Goal: Task Accomplishment & Management: Complete application form

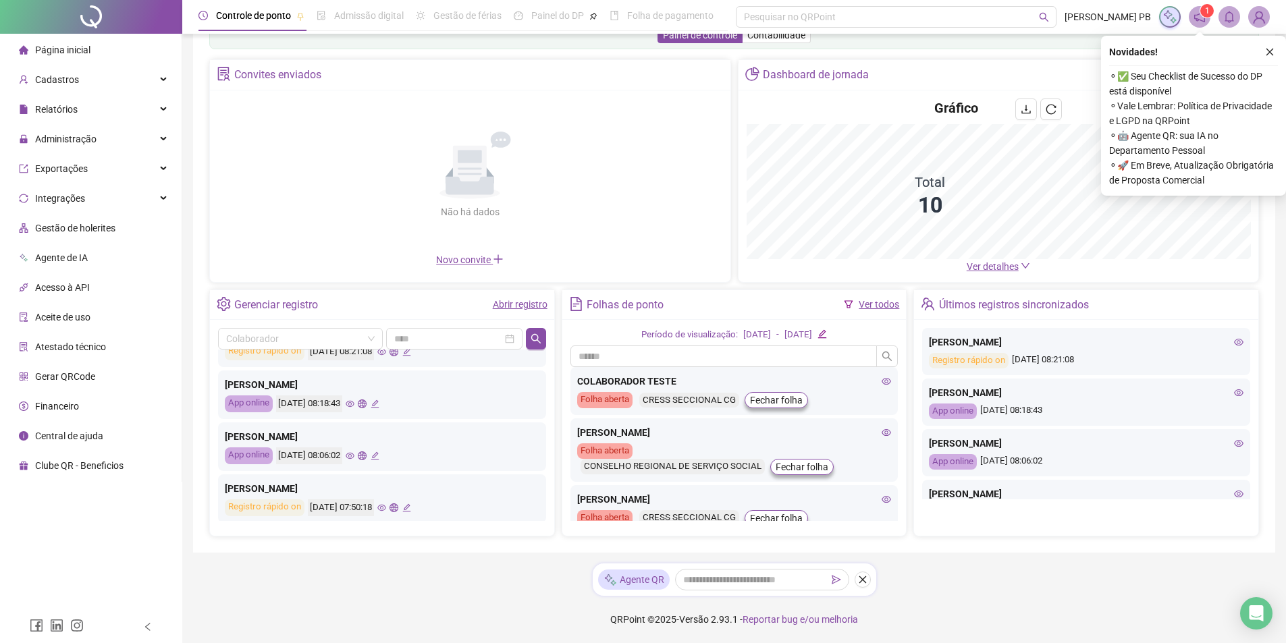
scroll to position [67, 0]
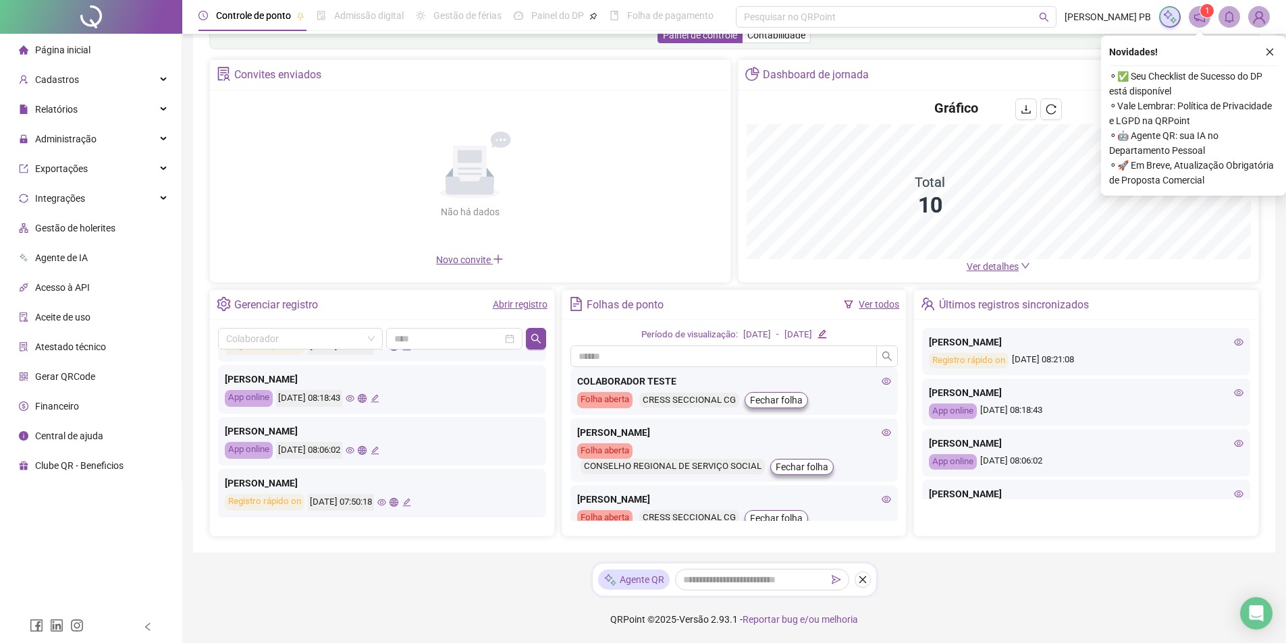
click at [354, 400] on icon "eye" at bounding box center [350, 398] width 9 height 9
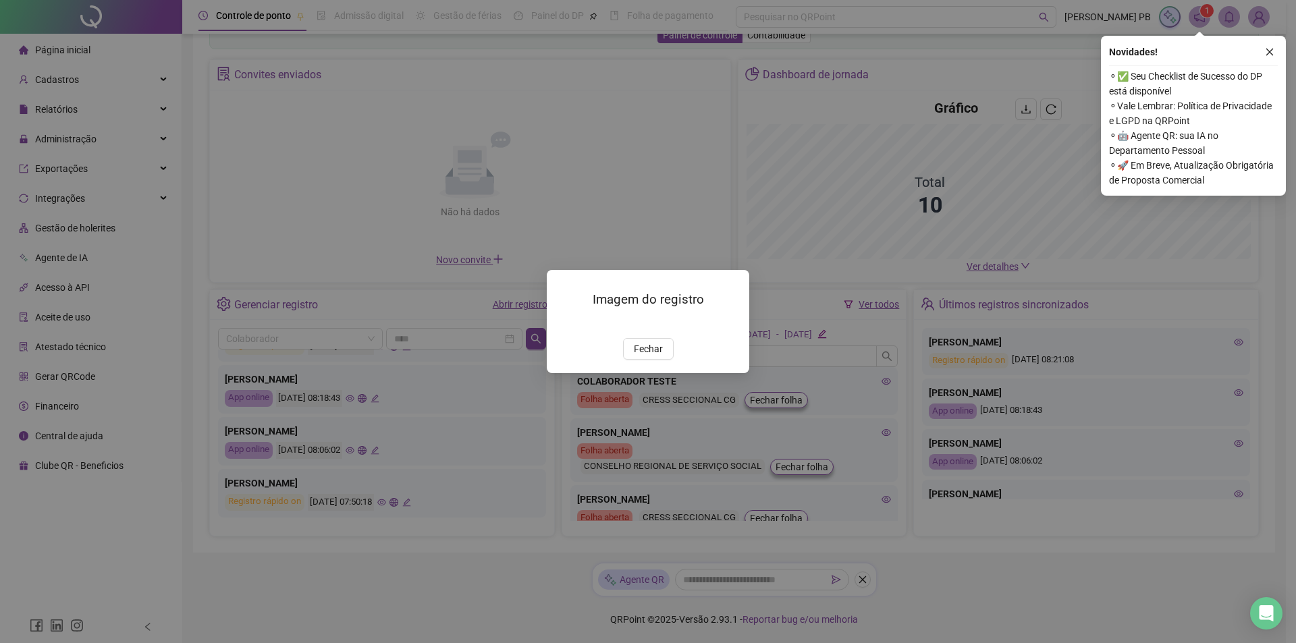
click at [659, 350] on button "Fechar" at bounding box center [648, 349] width 51 height 22
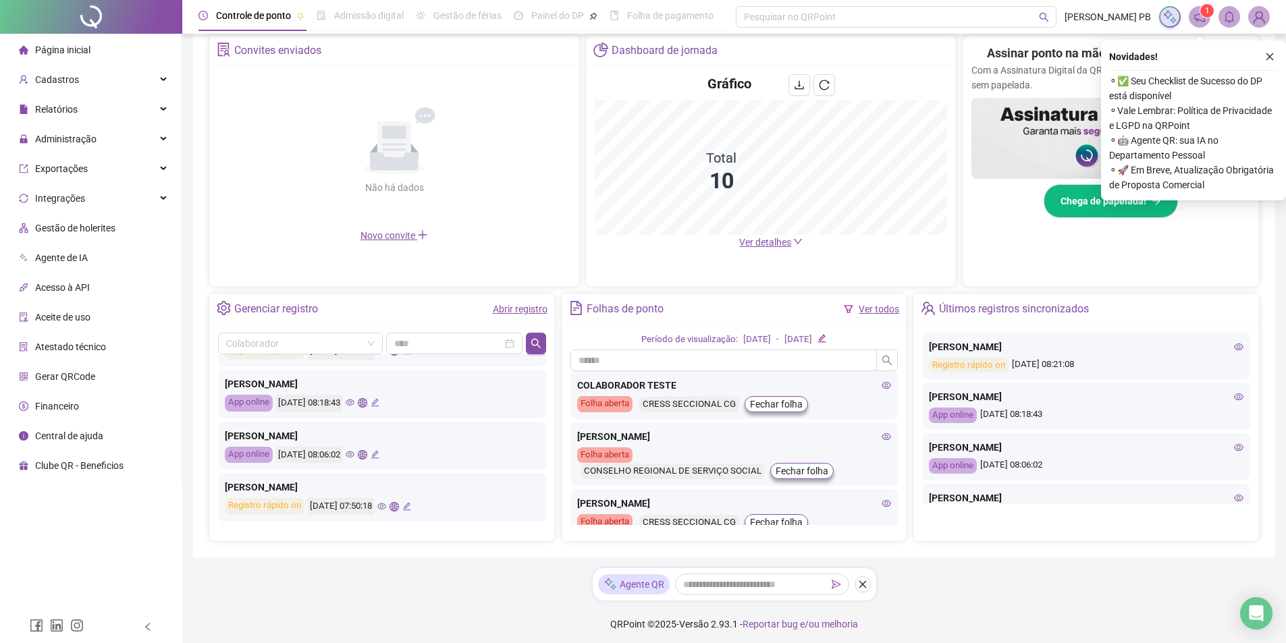
scroll to position [268, 0]
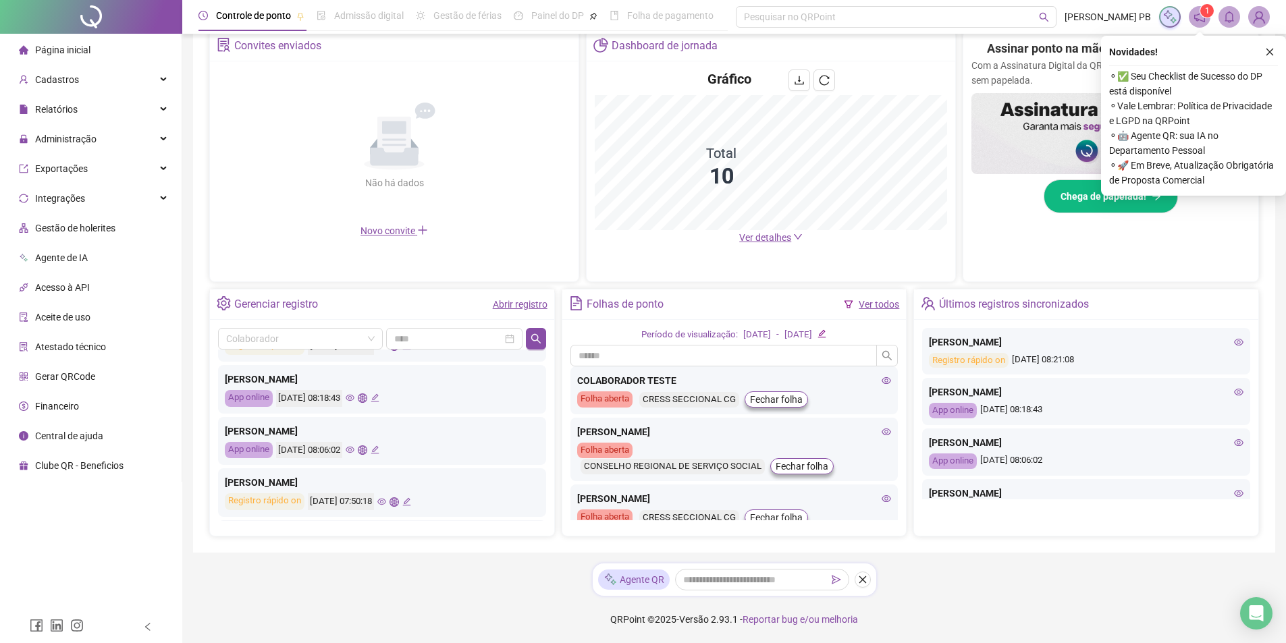
click at [366, 396] on icon "global" at bounding box center [362, 397] width 9 height 9
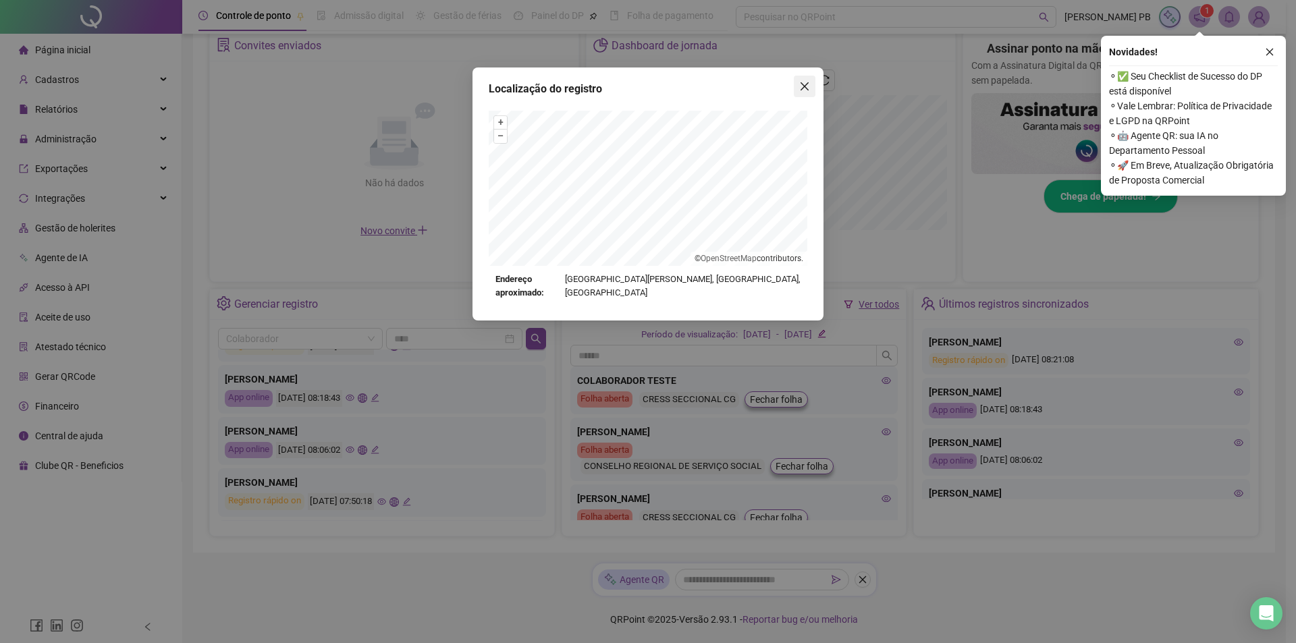
click at [807, 87] on icon "close" at bounding box center [804, 86] width 11 height 11
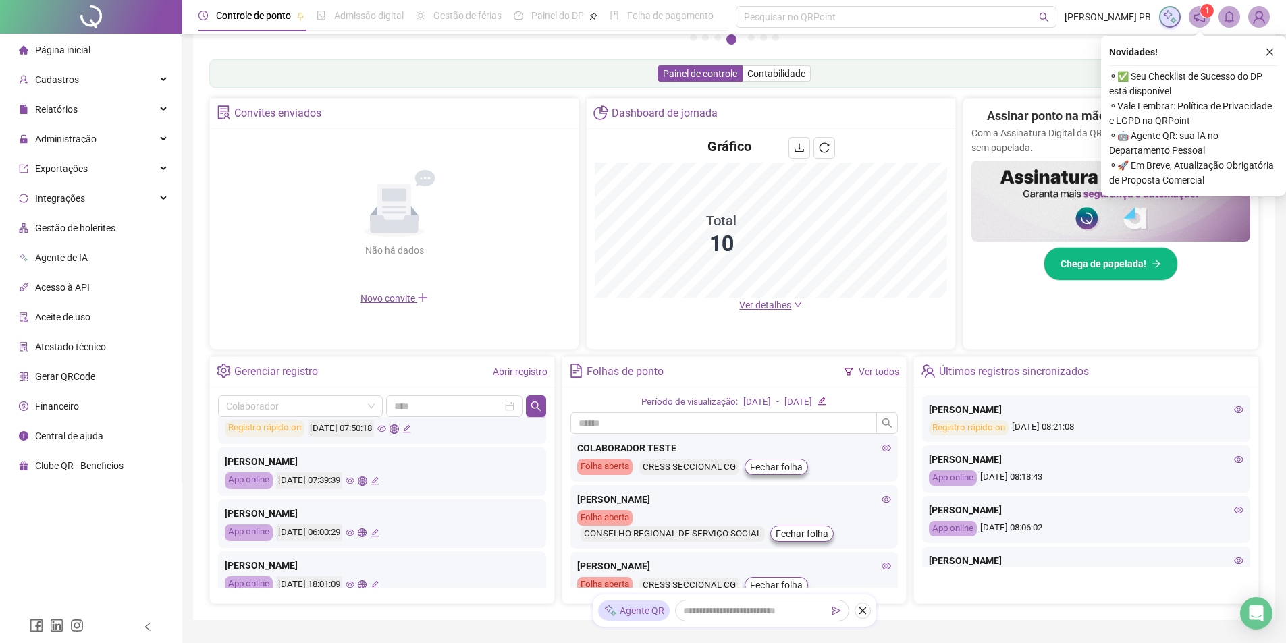
scroll to position [202, 0]
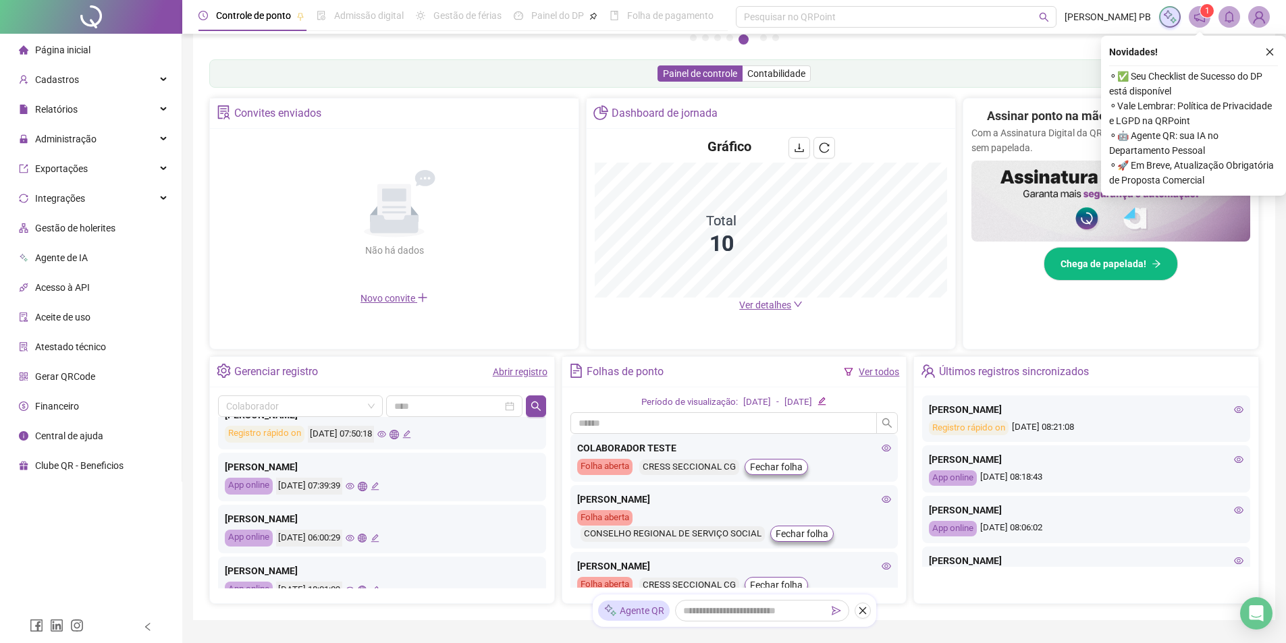
click at [354, 539] on icon "eye" at bounding box center [350, 538] width 9 height 9
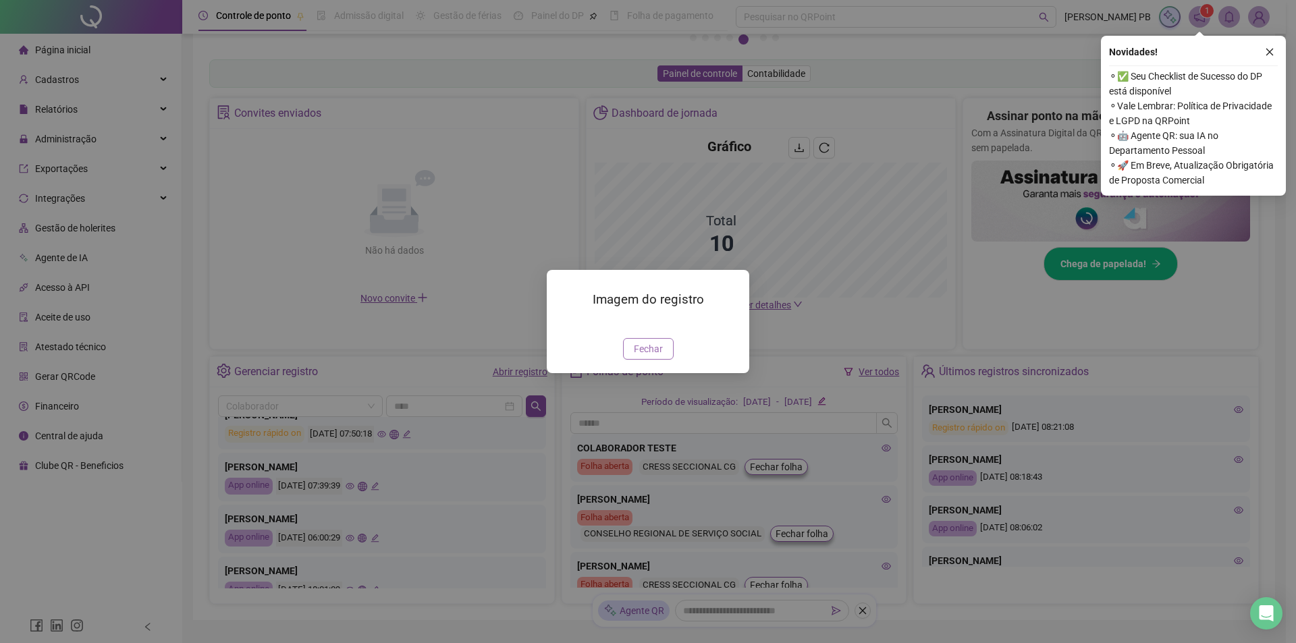
click at [647, 356] on span "Fechar" at bounding box center [648, 349] width 29 height 15
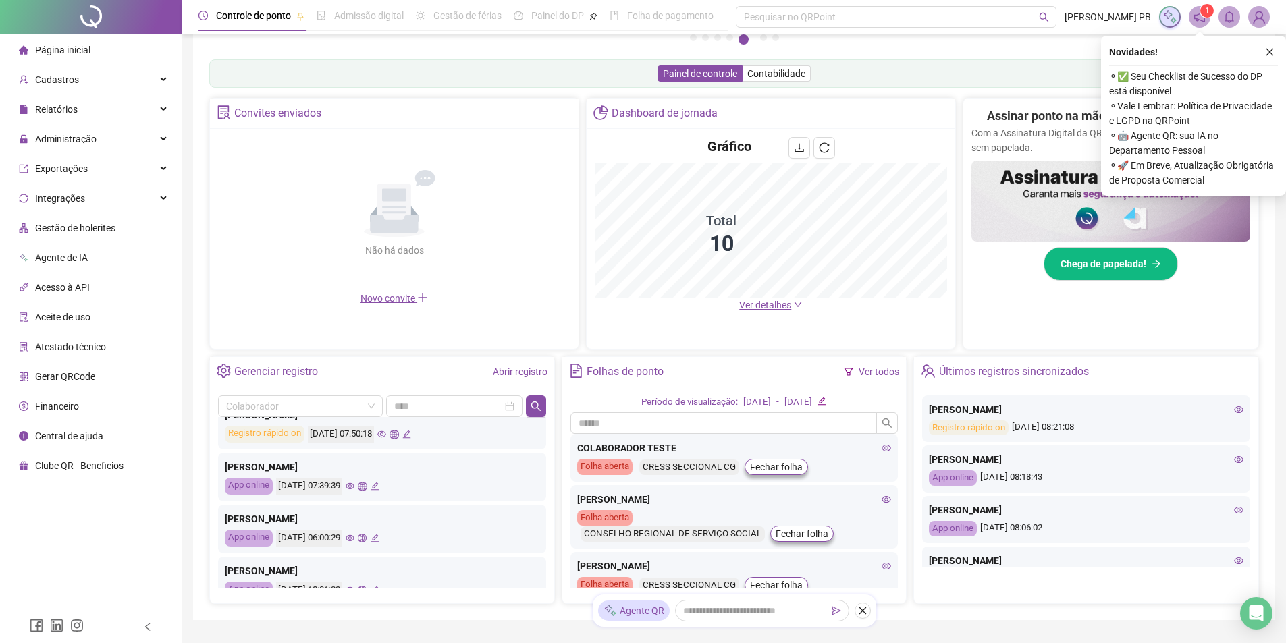
click at [366, 535] on icon "global" at bounding box center [362, 538] width 9 height 9
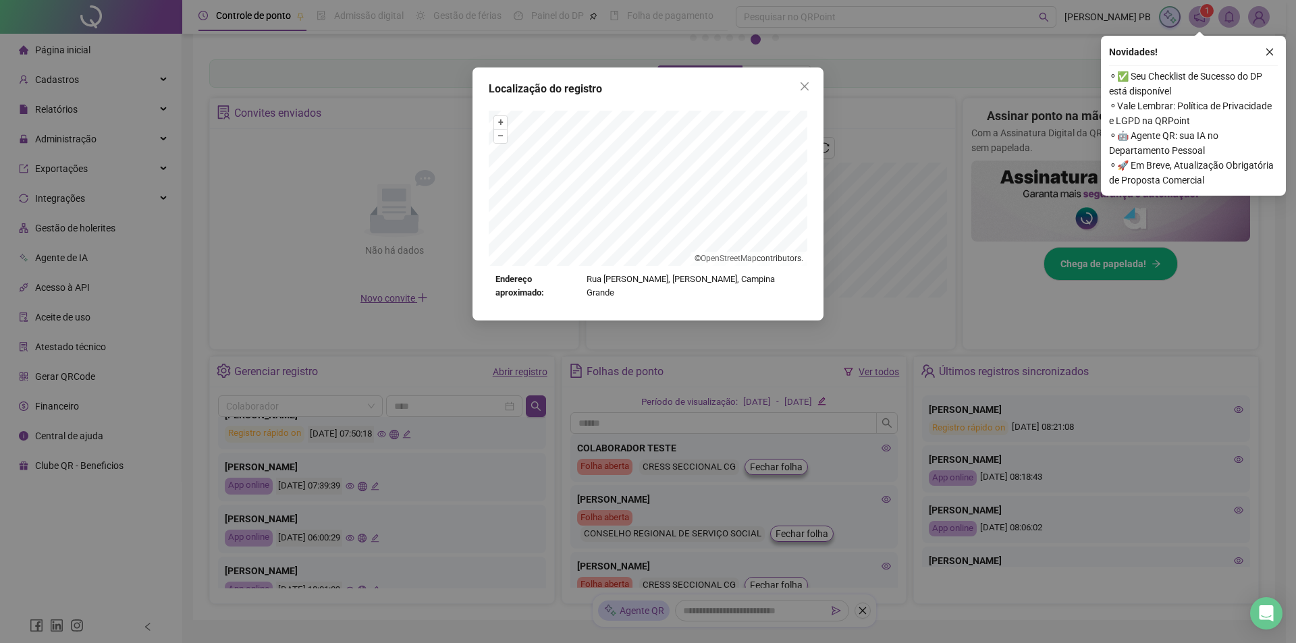
click at [429, 528] on div "Localização do registro + – ⇧ › © OpenStreetMap contributors. Endereço aproxima…" at bounding box center [648, 321] width 1296 height 643
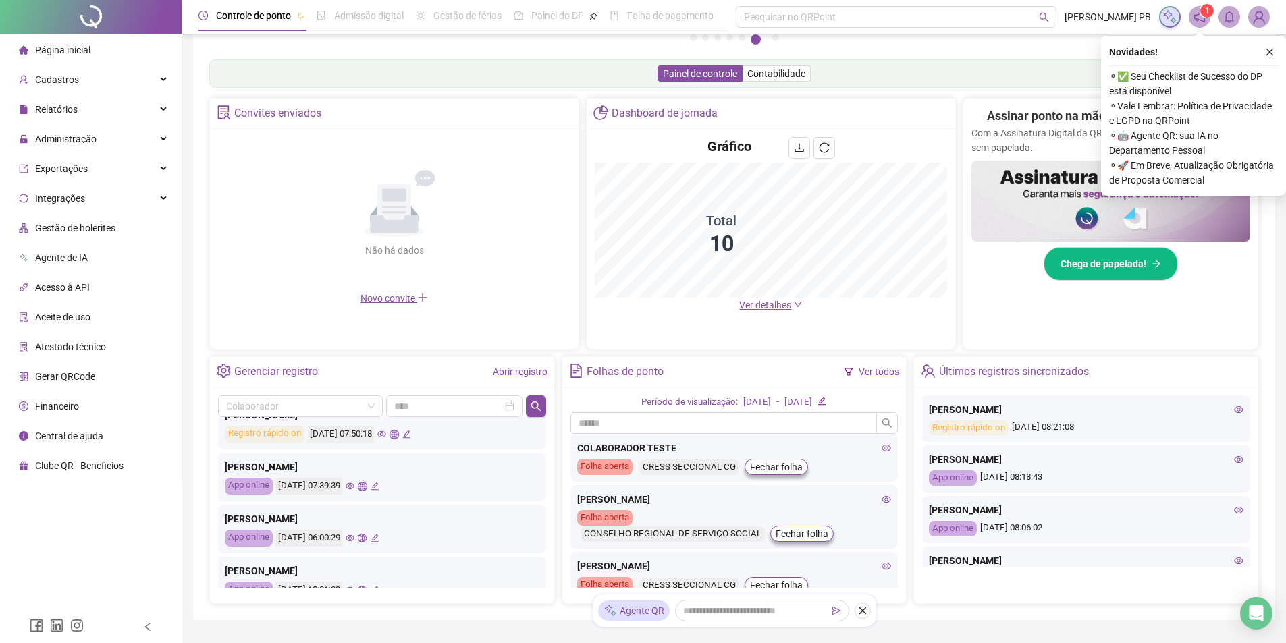
click at [354, 485] on icon "eye" at bounding box center [350, 486] width 9 height 9
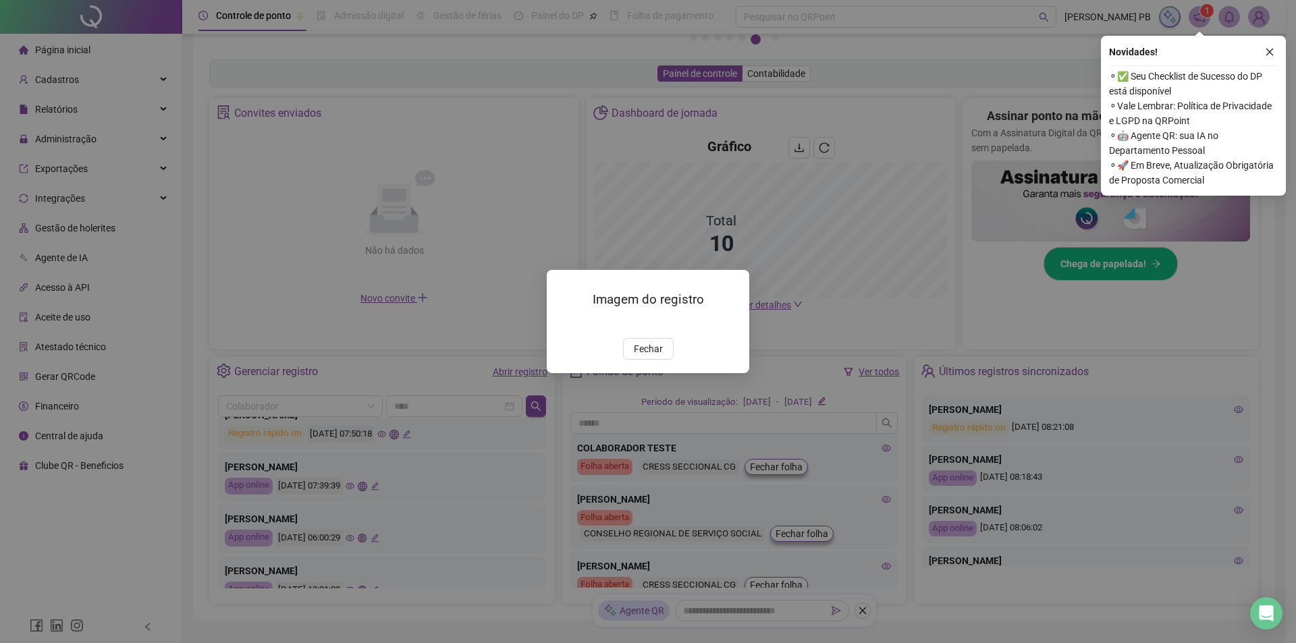
click at [371, 485] on div "Imagem do registro Fechar" at bounding box center [648, 321] width 1296 height 643
drag, startPoint x: 643, startPoint y: 403, endPoint x: 636, endPoint y: 403, distance: 7.4
click at [643, 356] on span "Fechar" at bounding box center [648, 349] width 29 height 15
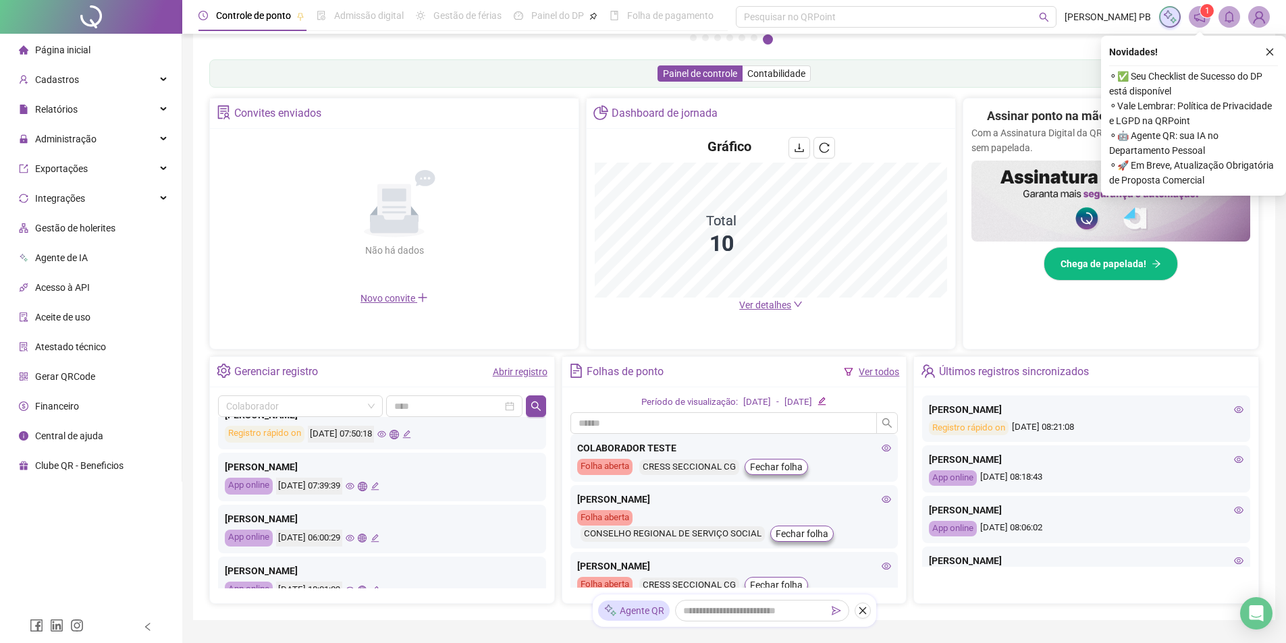
click at [366, 484] on icon "global" at bounding box center [362, 486] width 9 height 9
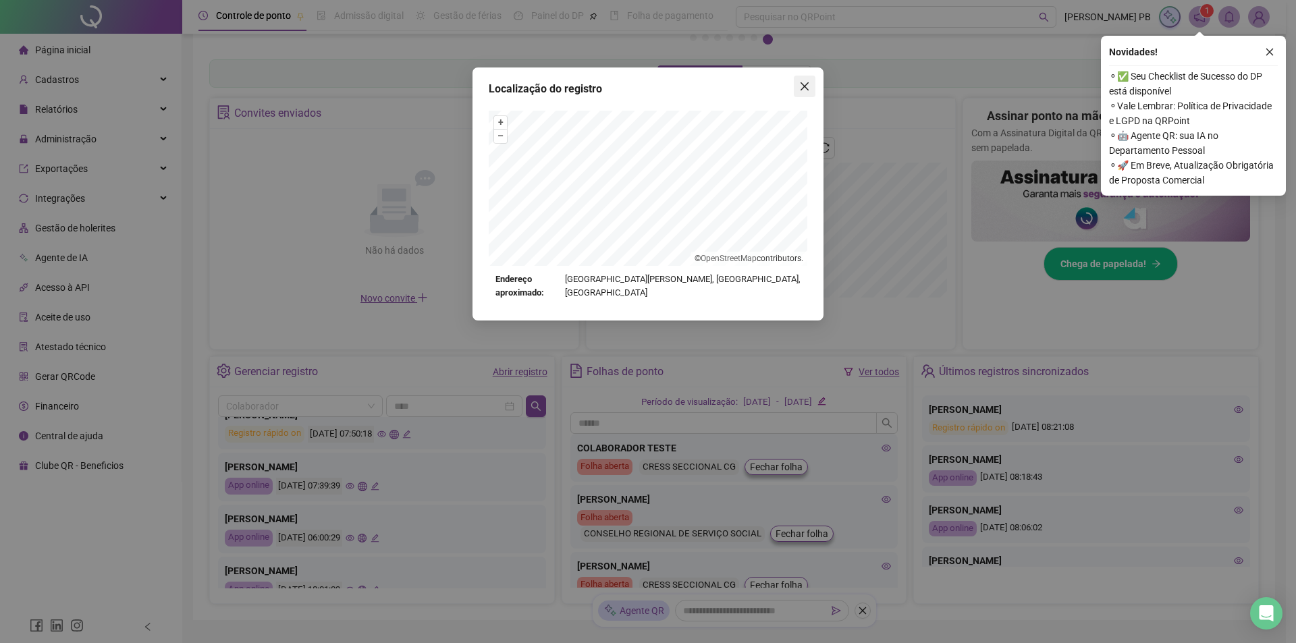
click at [799, 88] on icon "close" at bounding box center [804, 86] width 11 height 11
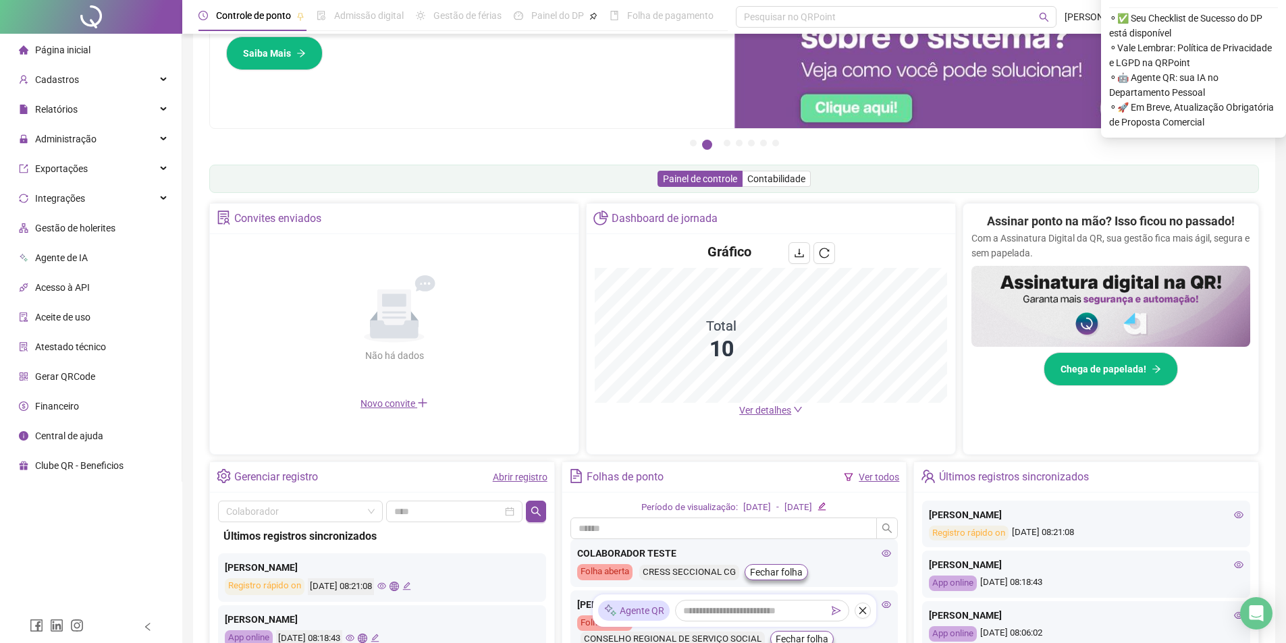
scroll to position [0, 0]
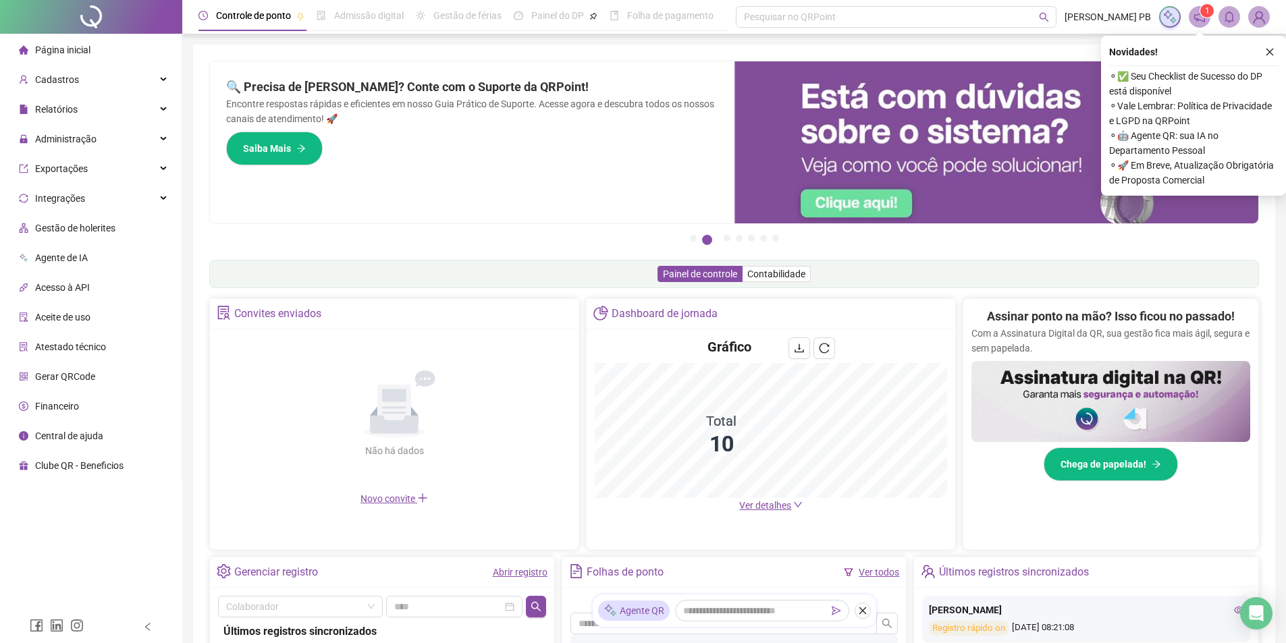
click at [1270, 51] on icon "close" at bounding box center [1269, 51] width 9 height 9
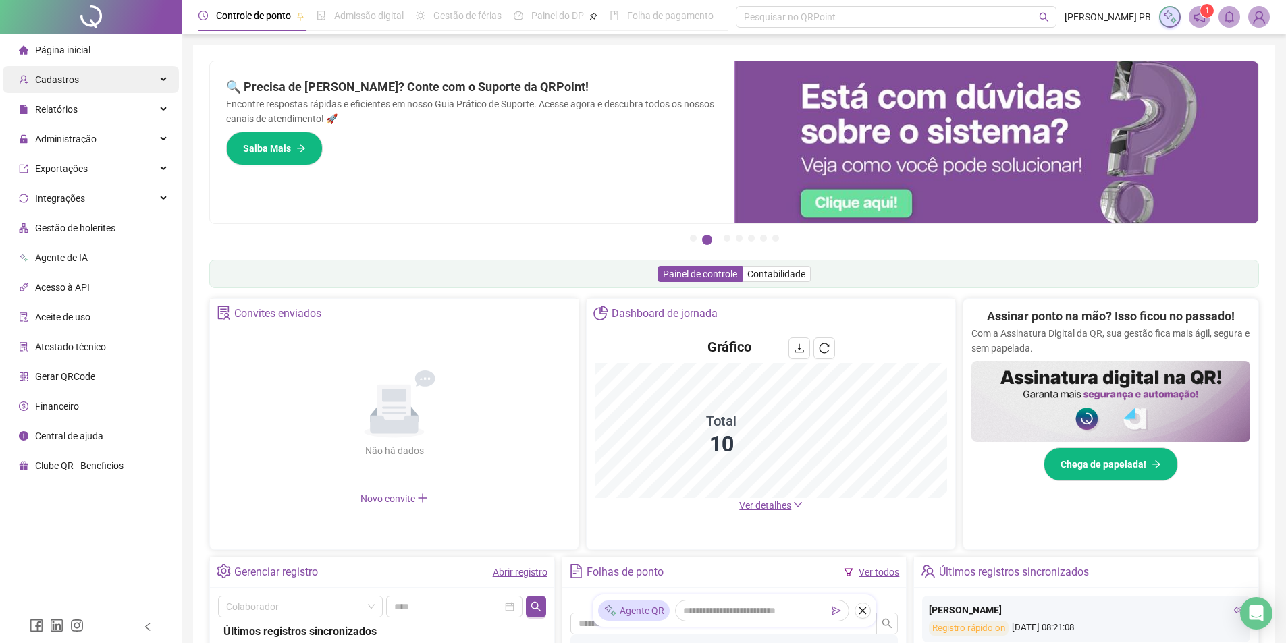
click at [76, 74] on div "Cadastros" at bounding box center [91, 79] width 176 height 27
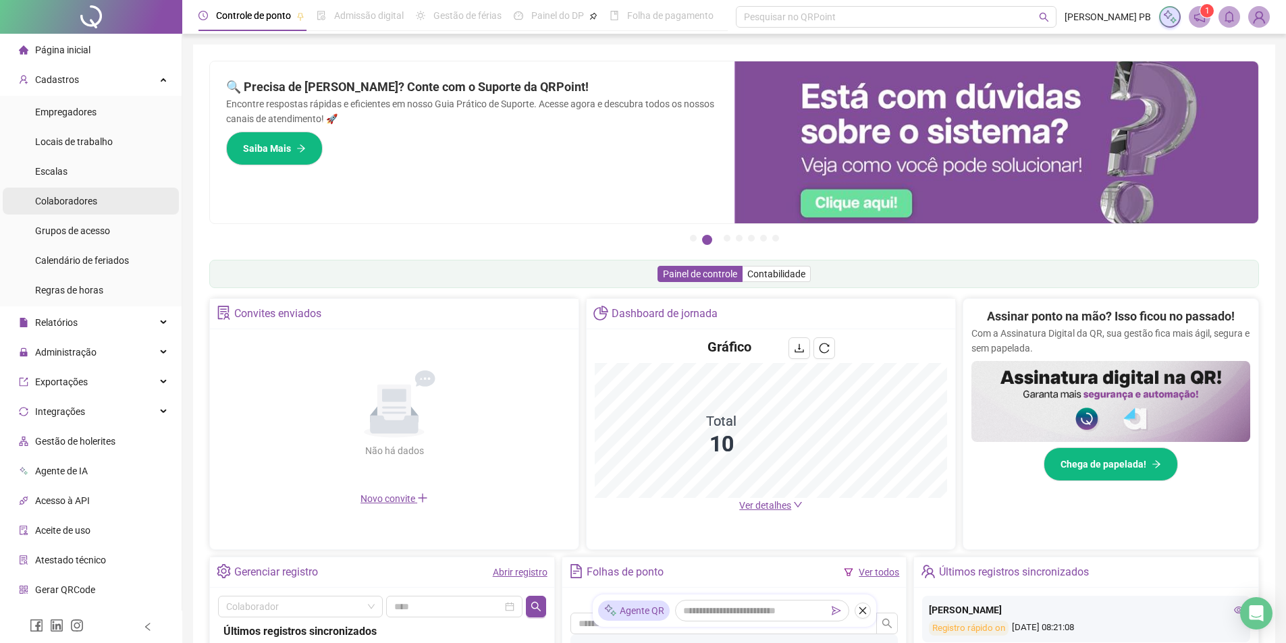
click at [88, 199] on span "Colaboradores" at bounding box center [66, 201] width 62 height 11
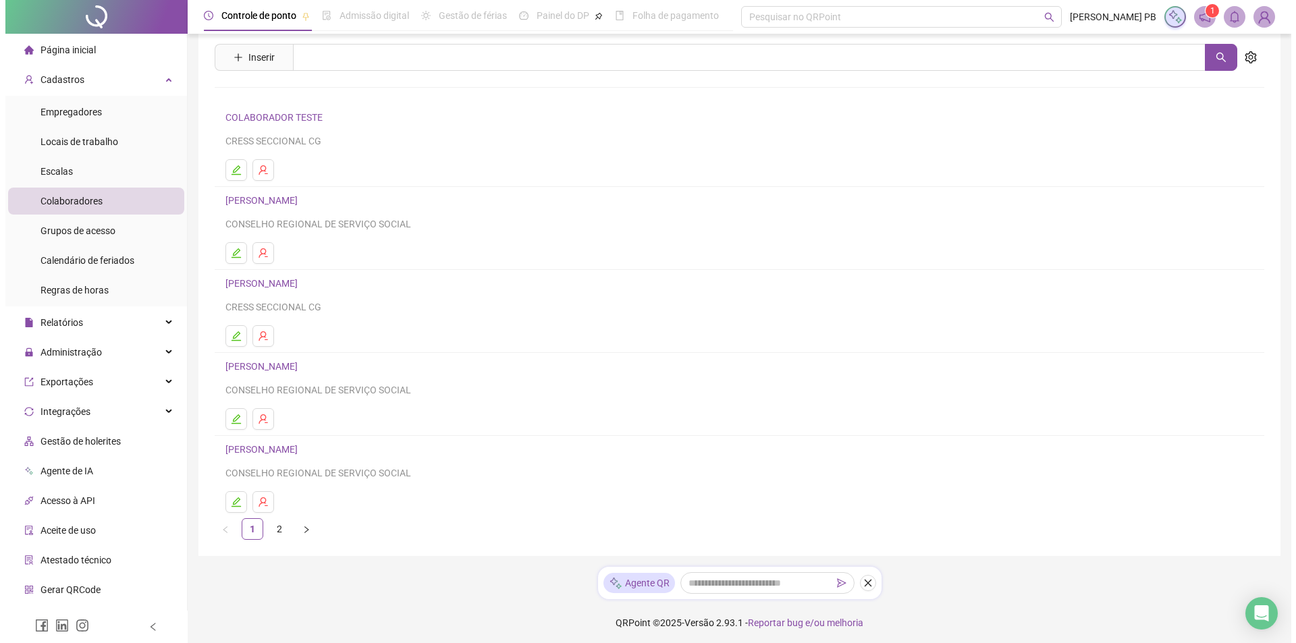
scroll to position [42, 0]
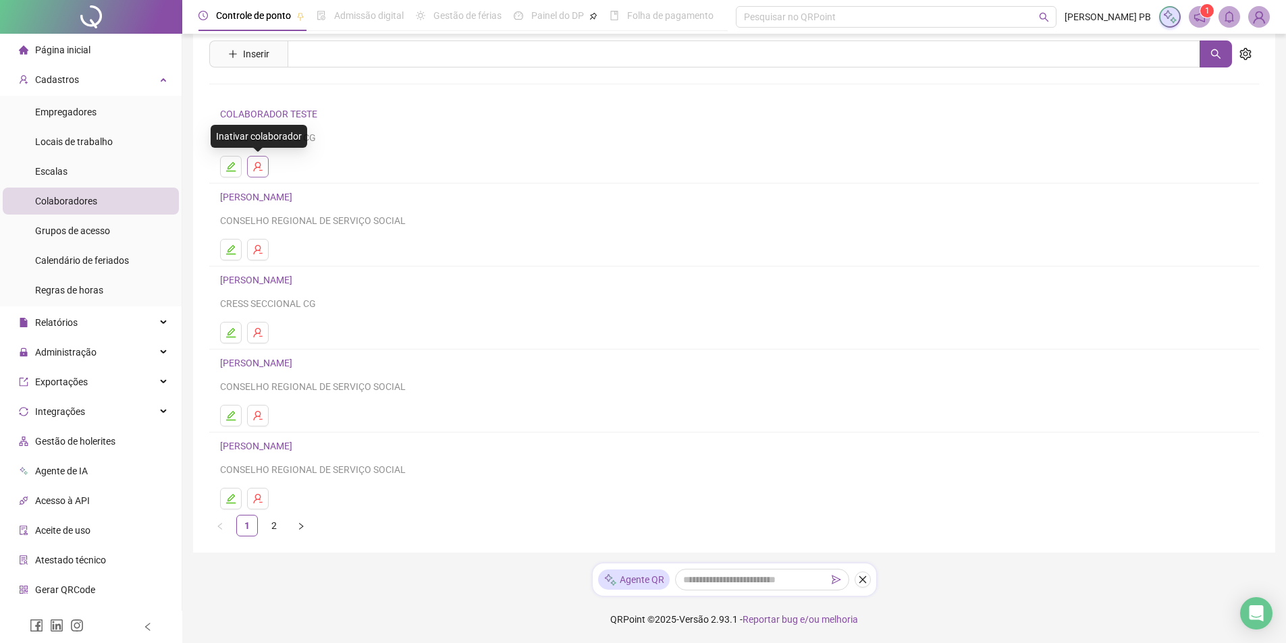
click at [254, 167] on icon "user-delete" at bounding box center [257, 166] width 11 height 11
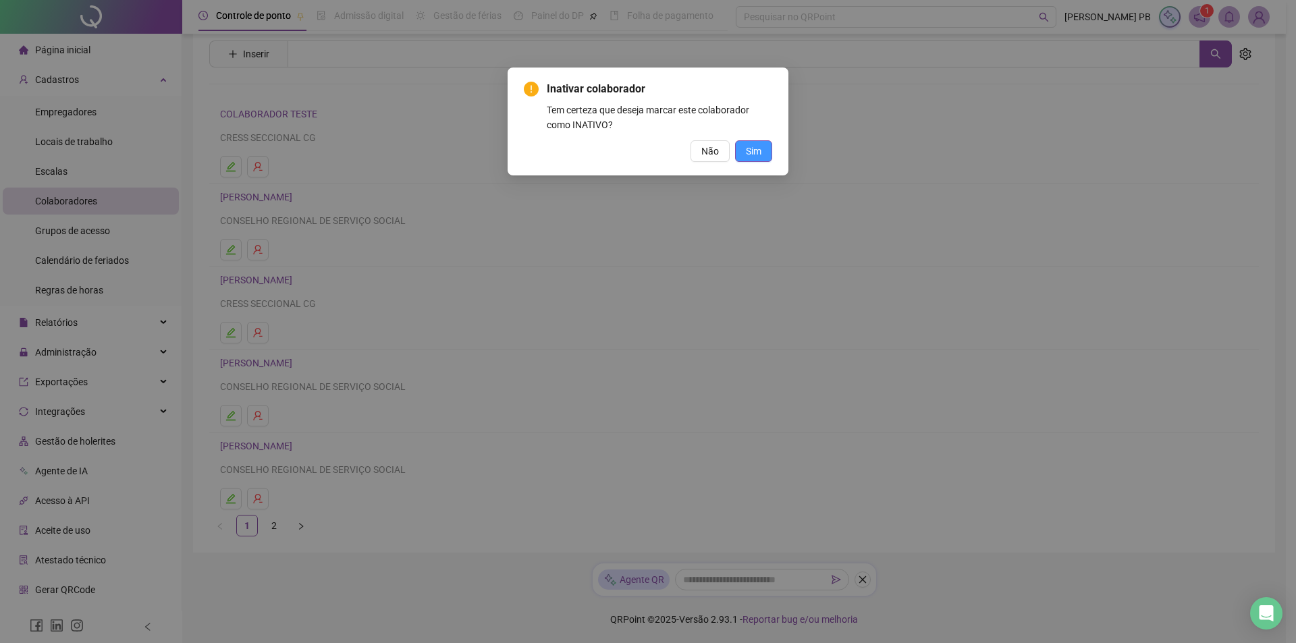
click at [764, 153] on button "Sim" at bounding box center [753, 151] width 37 height 22
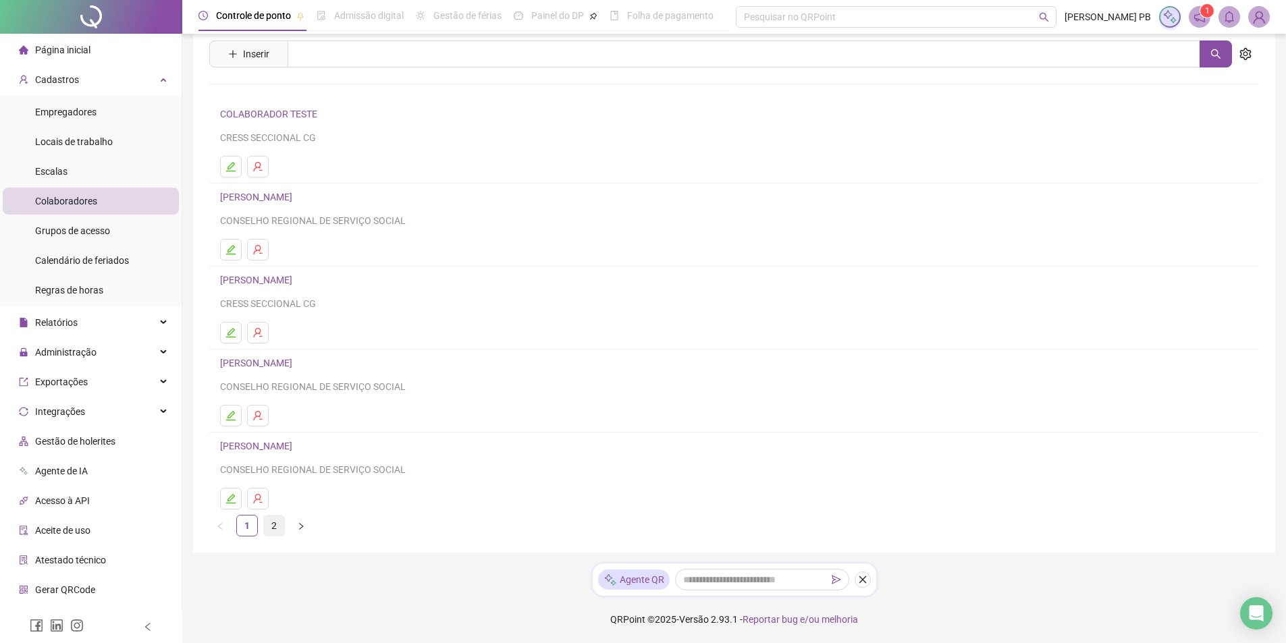
click at [275, 523] on link "2" at bounding box center [274, 526] width 20 height 20
click at [257, 55] on span "Inserir" at bounding box center [256, 54] width 26 height 15
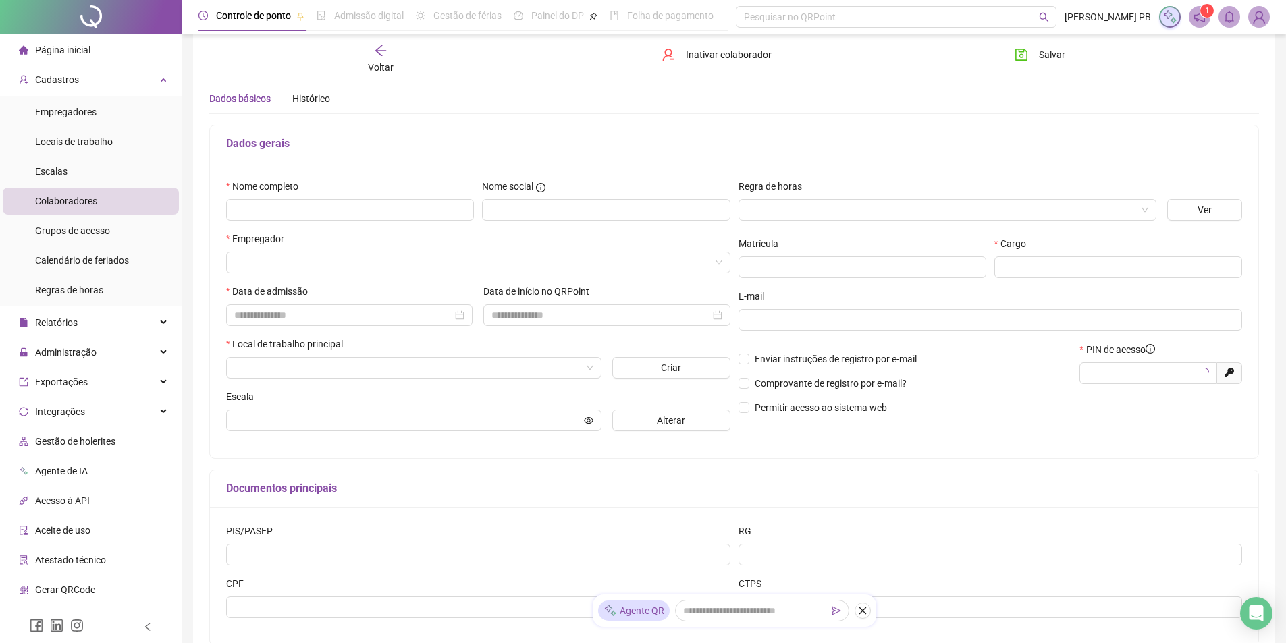
type input "*****"
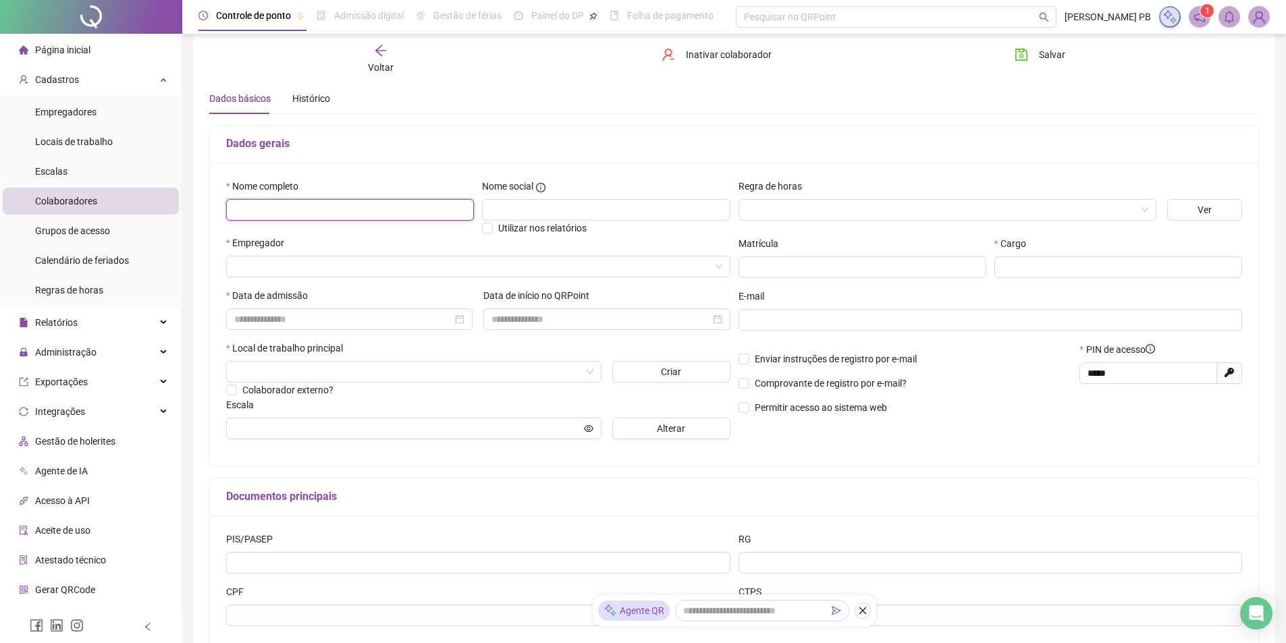
click at [366, 205] on input "text" at bounding box center [350, 210] width 248 height 22
paste input "**********"
type input "**********"
click at [413, 319] on input at bounding box center [343, 319] width 218 height 15
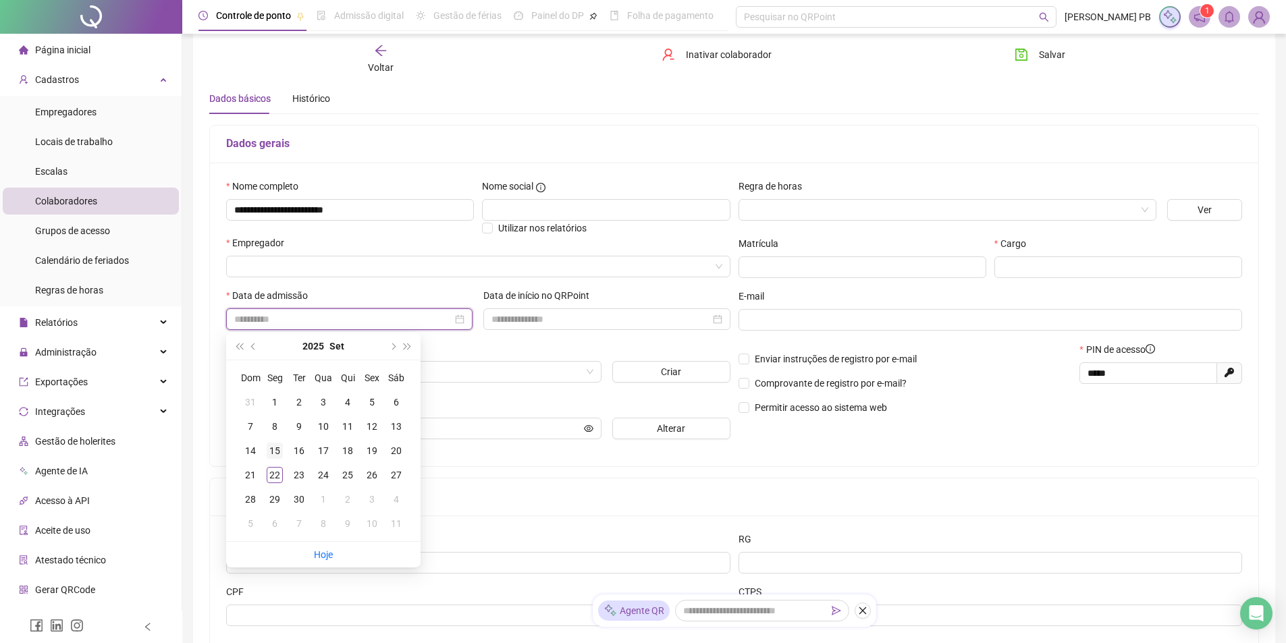
type input "**********"
click at [271, 452] on div "15" at bounding box center [275, 451] width 16 height 16
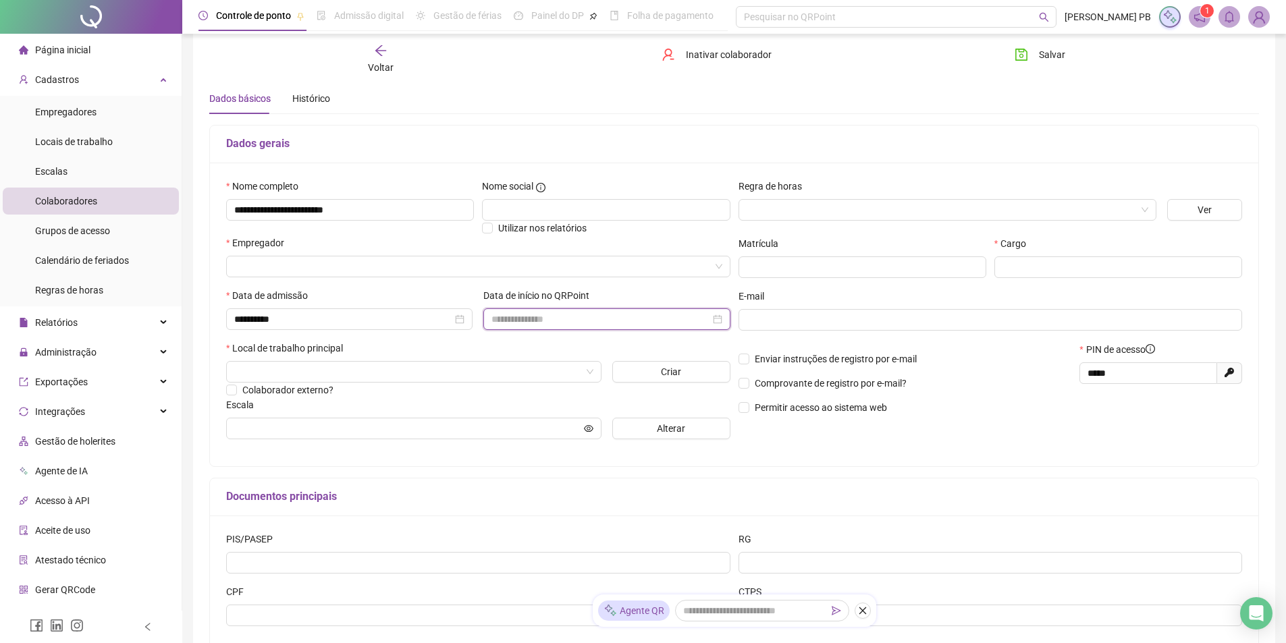
click at [597, 319] on input at bounding box center [600, 319] width 218 height 15
type input "**********"
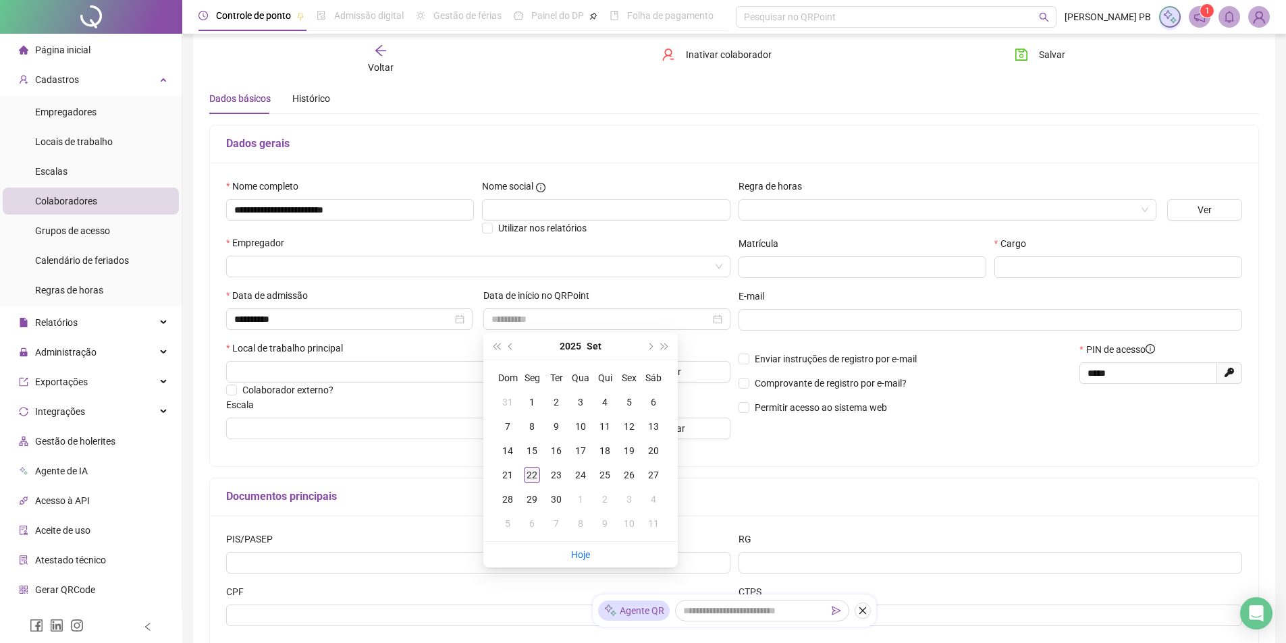
click at [530, 478] on div "22" at bounding box center [532, 475] width 16 height 16
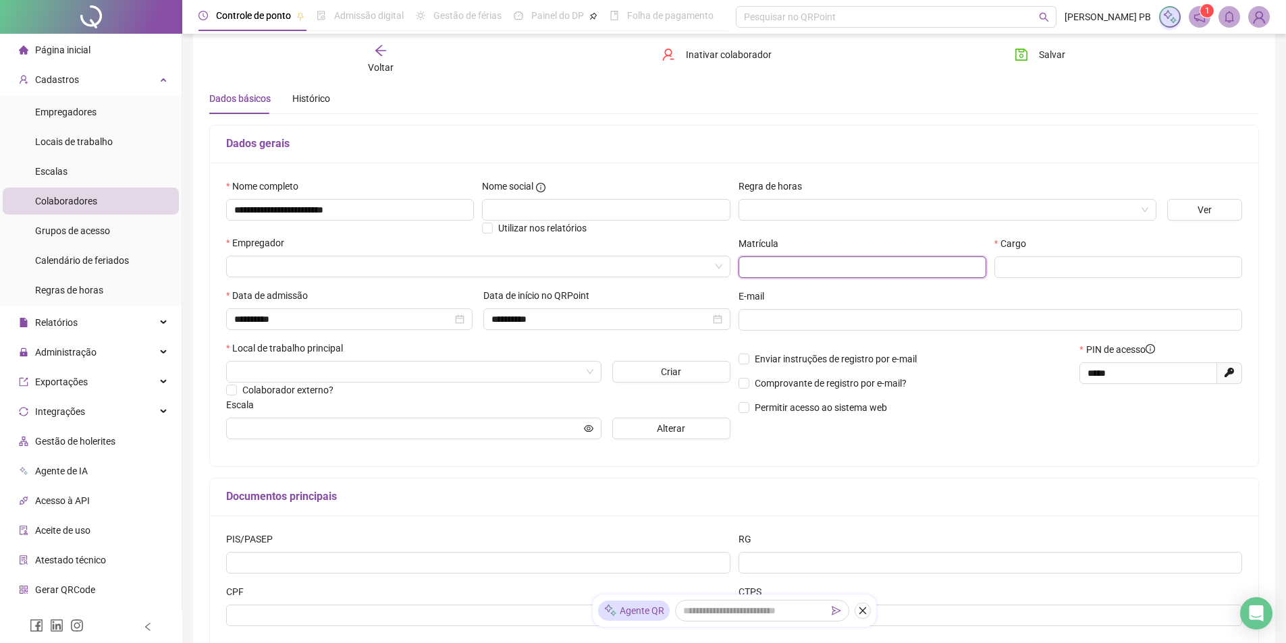
click at [784, 267] on input "text" at bounding box center [862, 267] width 248 height 22
type input "***"
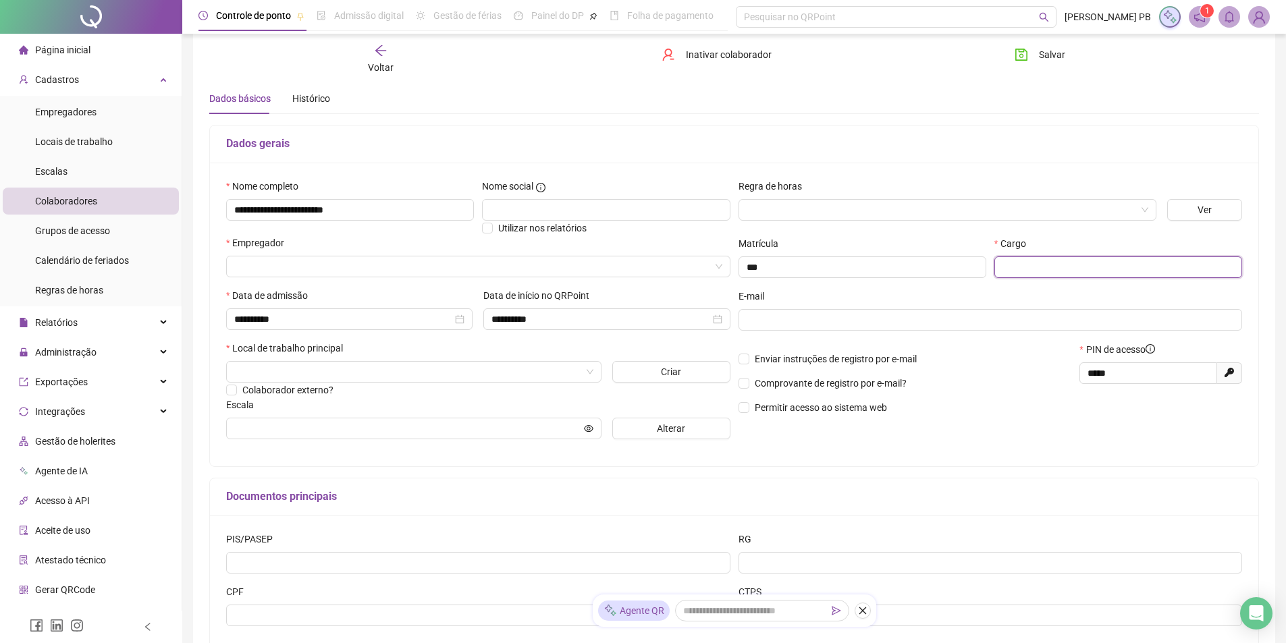
click at [1047, 269] on input "text" at bounding box center [1118, 267] width 248 height 22
type input "*"
click at [1010, 267] on input "text" at bounding box center [1118, 267] width 248 height 22
paste input "**********"
type input "**********"
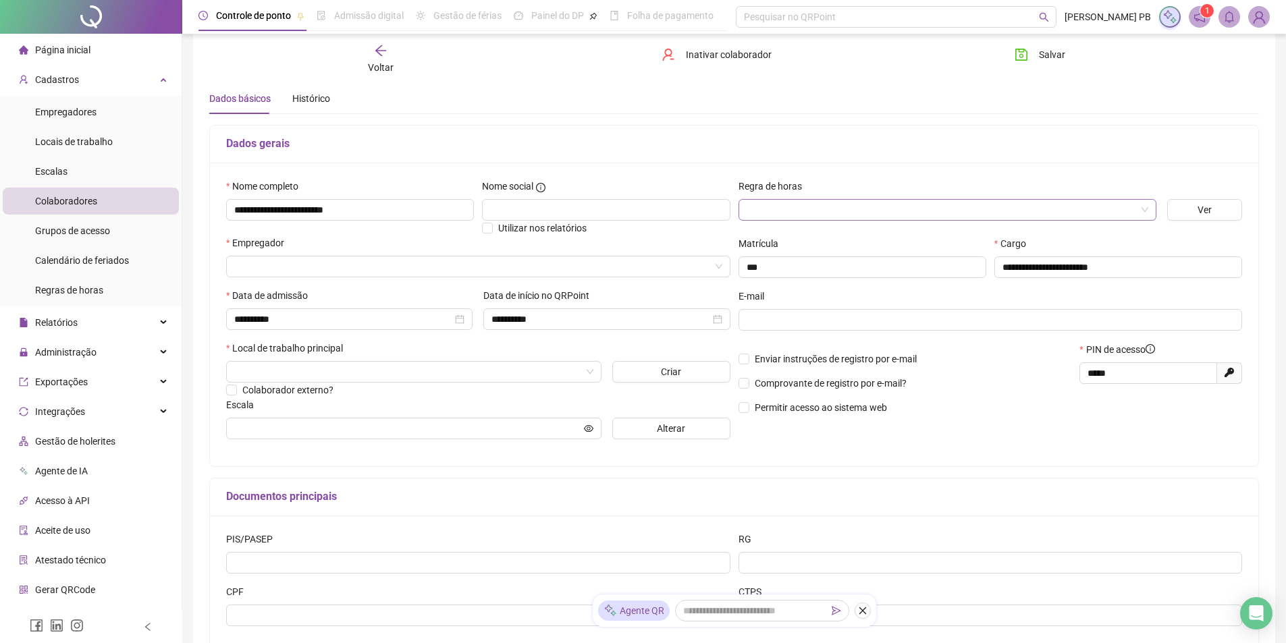
click at [823, 215] on input "search" at bounding box center [940, 210] width 389 height 20
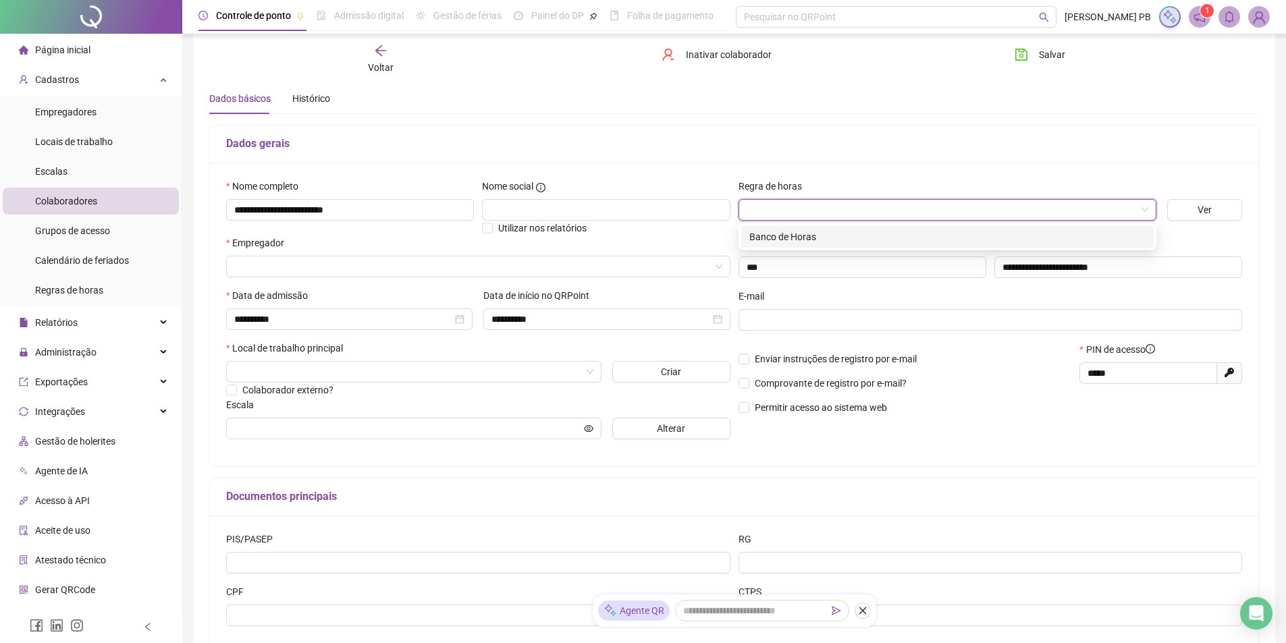
click at [819, 229] on div "Banco de Horas" at bounding box center [947, 236] width 396 height 15
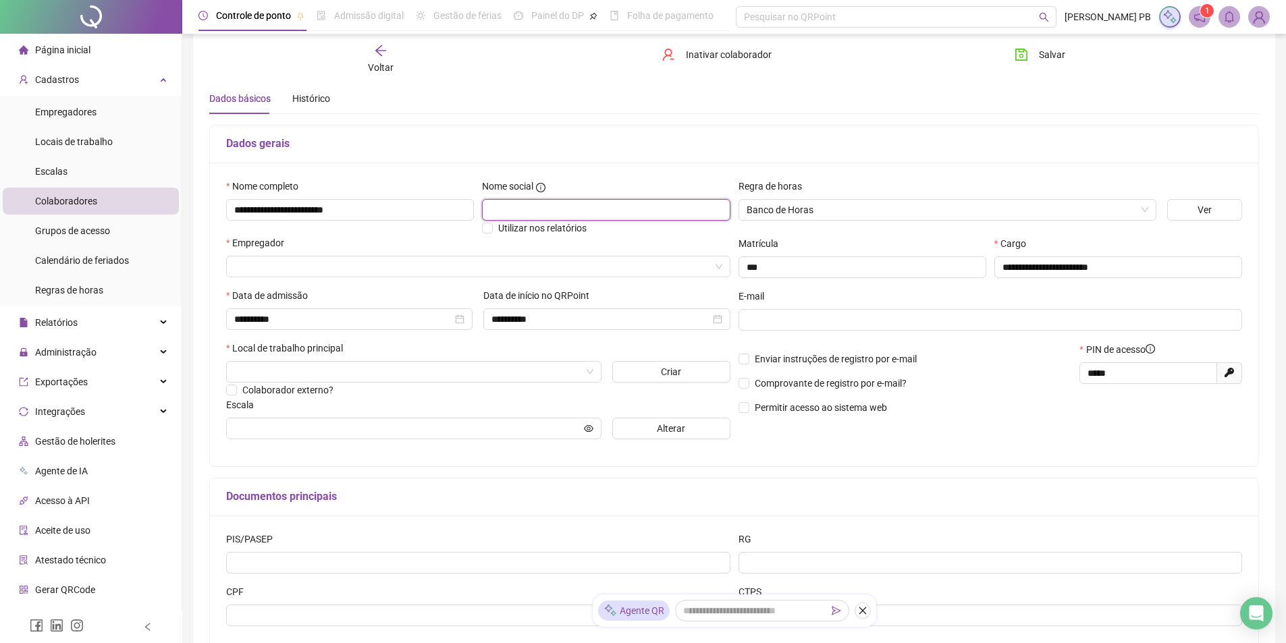
click at [555, 205] on input "text" at bounding box center [606, 210] width 248 height 22
click at [559, 215] on input "text" at bounding box center [606, 210] width 248 height 22
click at [352, 260] on input "search" at bounding box center [472, 266] width 476 height 20
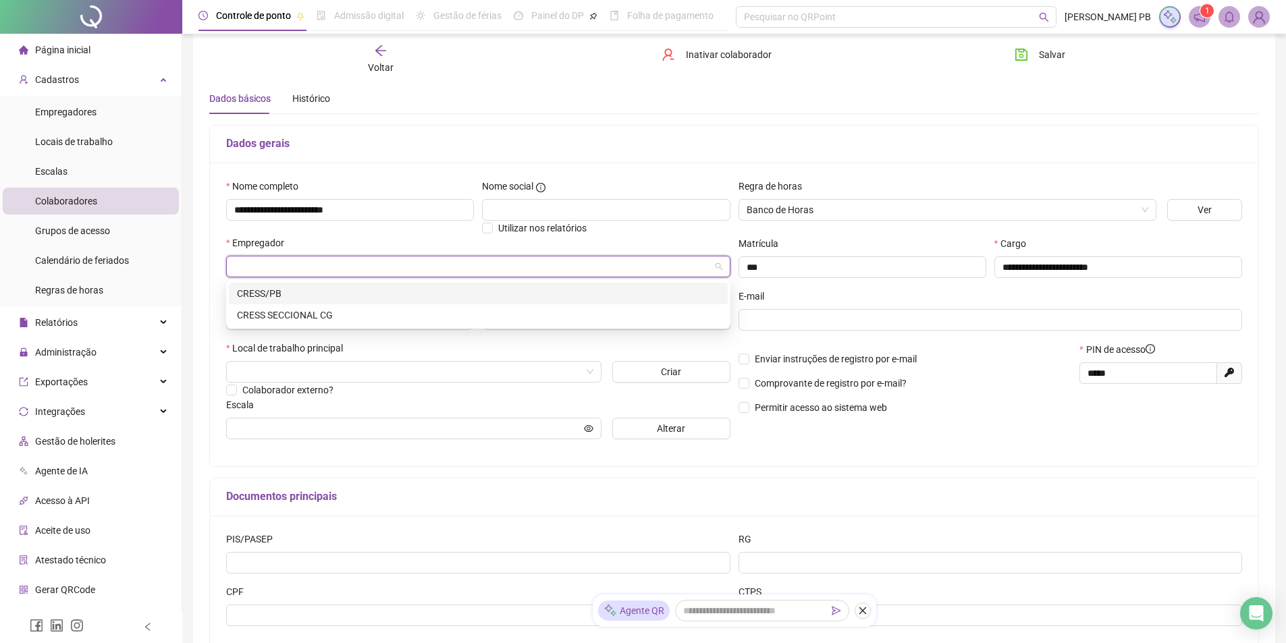
click at [281, 292] on div "CRESS/PB" at bounding box center [478, 293] width 483 height 15
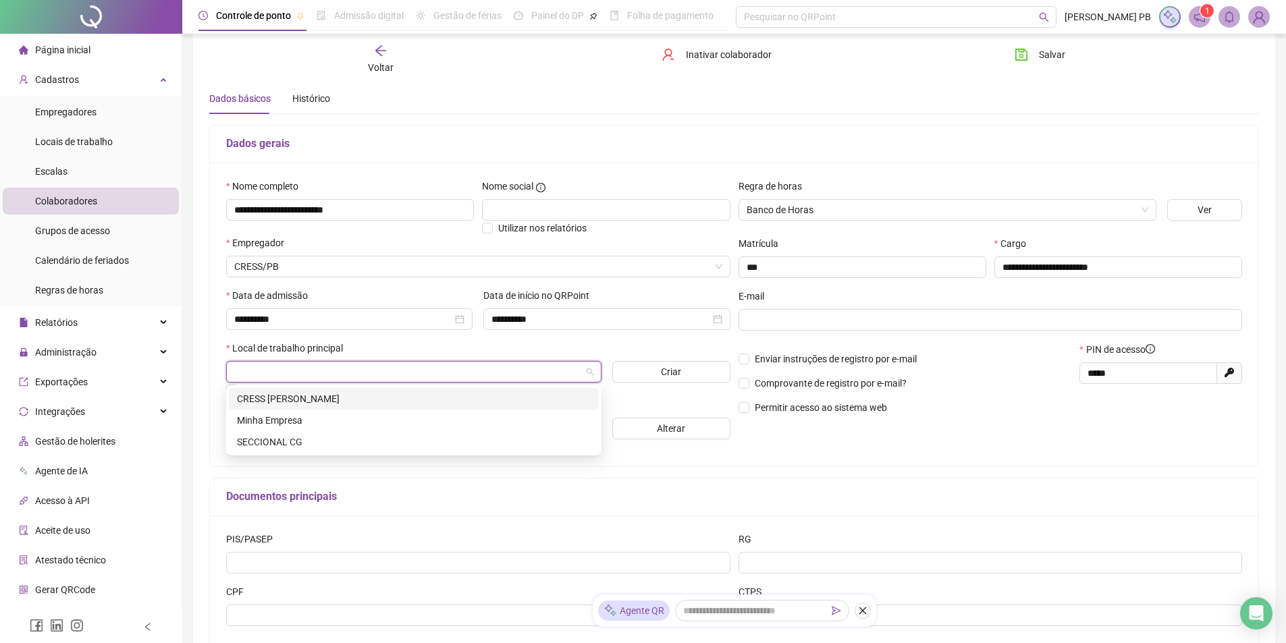
click at [575, 366] on input "search" at bounding box center [407, 372] width 347 height 20
click at [317, 397] on div "CRESS [PERSON_NAME]" at bounding box center [414, 398] width 354 height 15
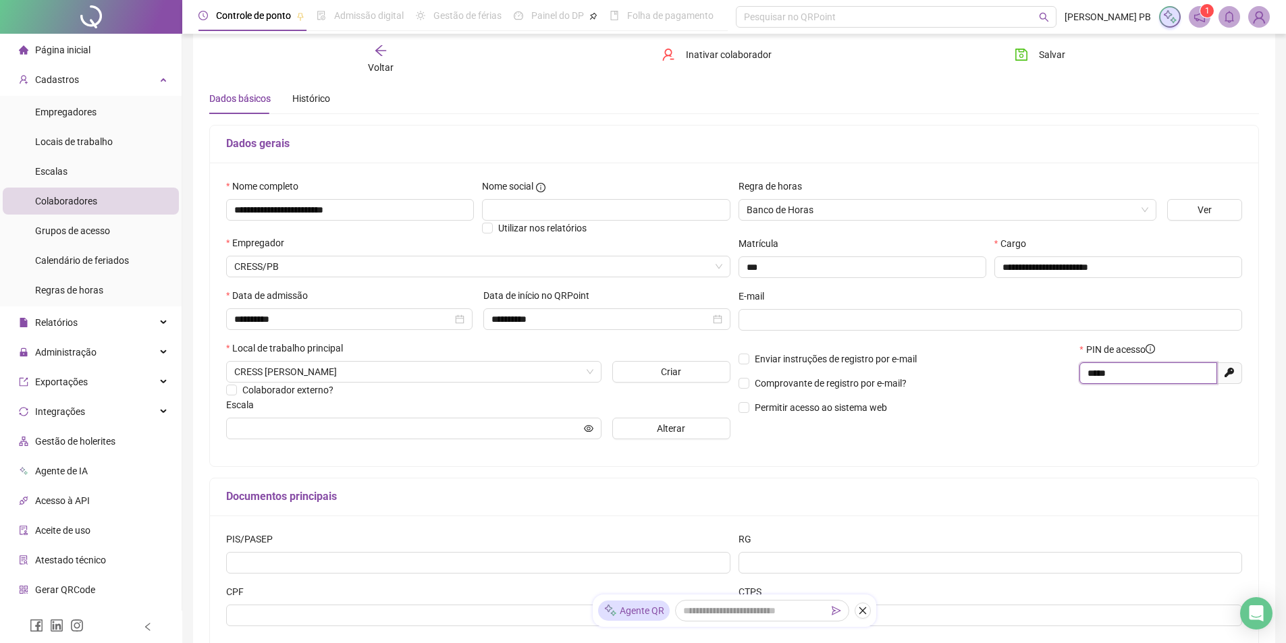
drag, startPoint x: 1130, startPoint y: 373, endPoint x: 1085, endPoint y: 375, distance: 44.6
click at [1085, 375] on span "*****" at bounding box center [1148, 373] width 138 height 22
click at [1054, 57] on span "Salvar" at bounding box center [1052, 54] width 26 height 15
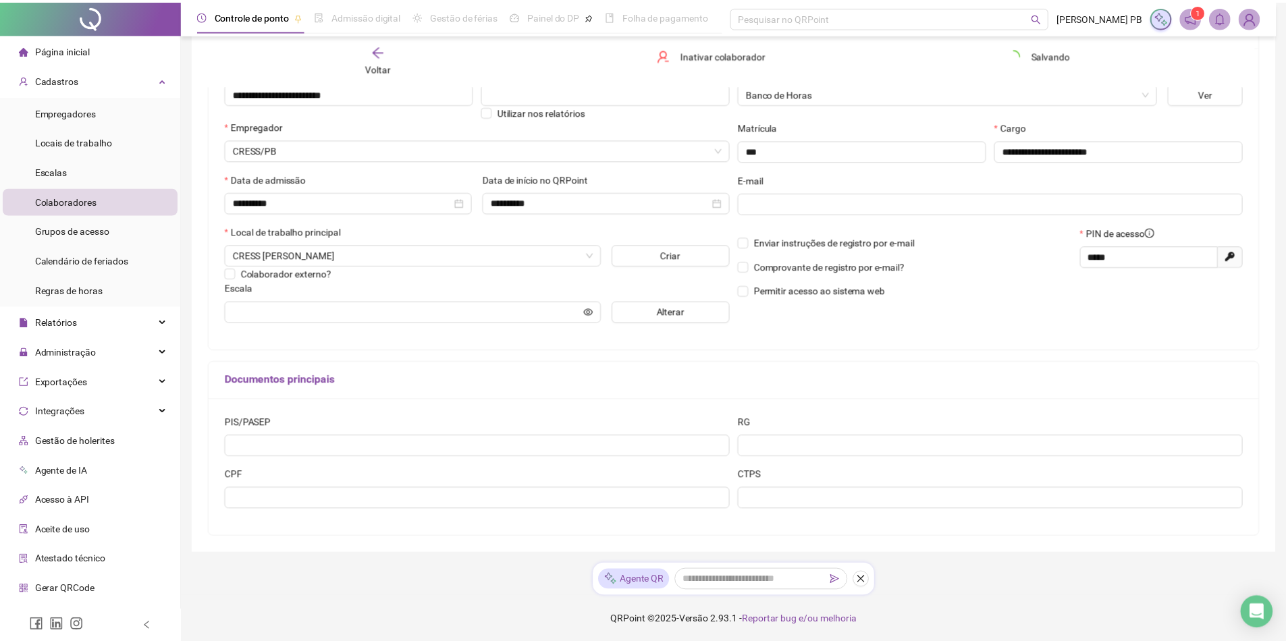
scroll to position [159, 0]
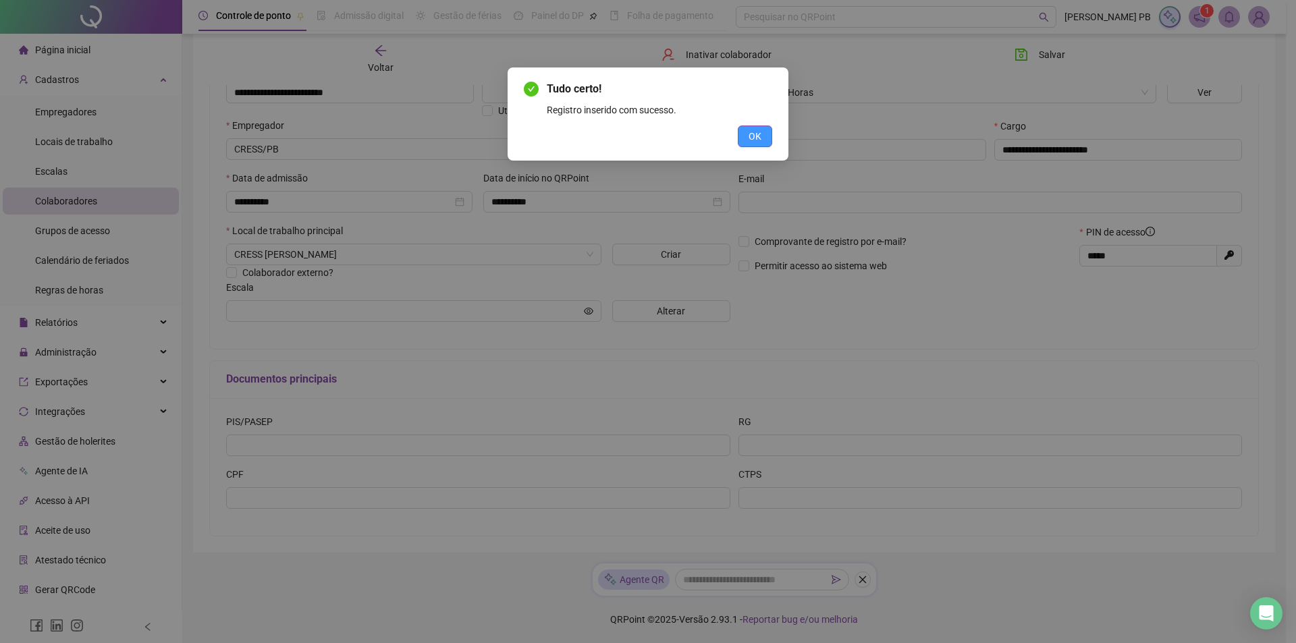
click at [751, 141] on span "OK" at bounding box center [754, 136] width 13 height 15
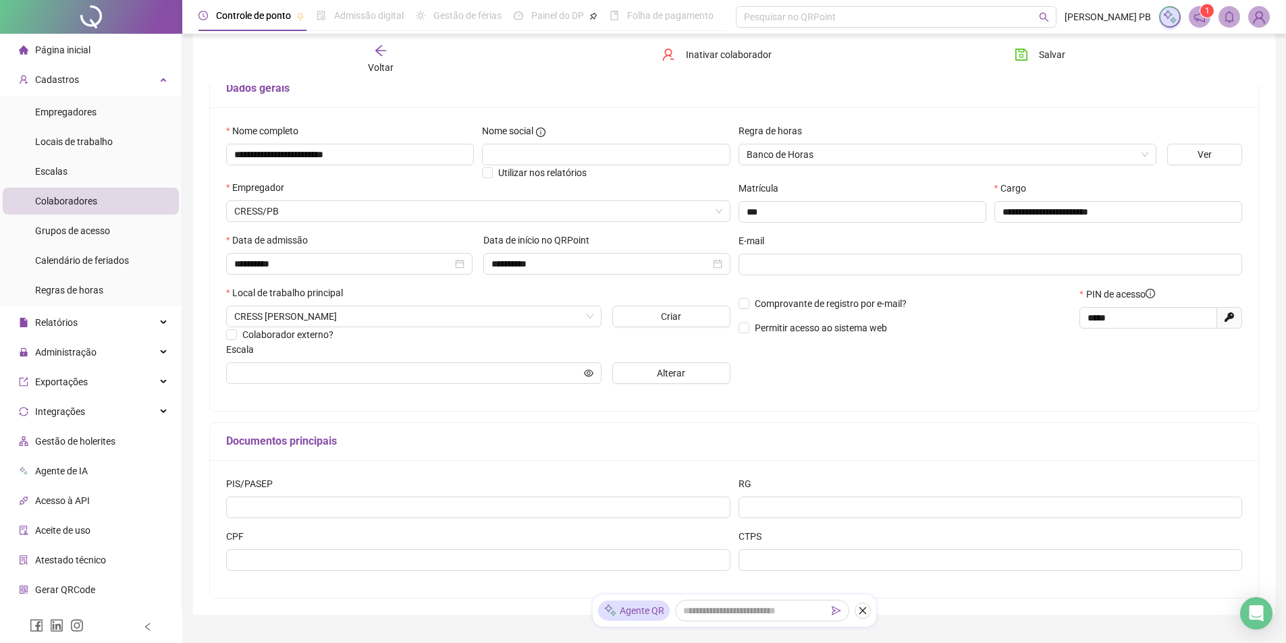
scroll to position [92, 0]
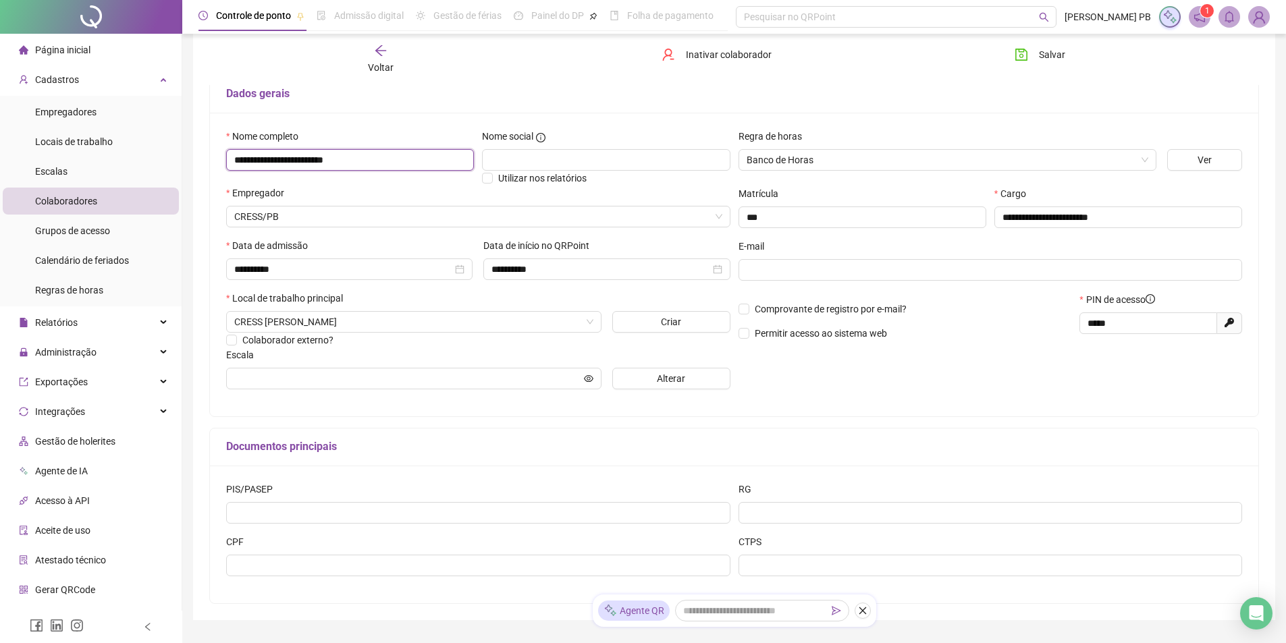
drag, startPoint x: 233, startPoint y: 158, endPoint x: 398, endPoint y: 165, distance: 164.8
click at [398, 165] on input "**********" at bounding box center [350, 160] width 248 height 22
drag, startPoint x: 1128, startPoint y: 323, endPoint x: 1075, endPoint y: 321, distance: 52.7
click at [1075, 321] on div "PIN de acesso ***** Gerar novo pin" at bounding box center [1160, 321] width 171 height 58
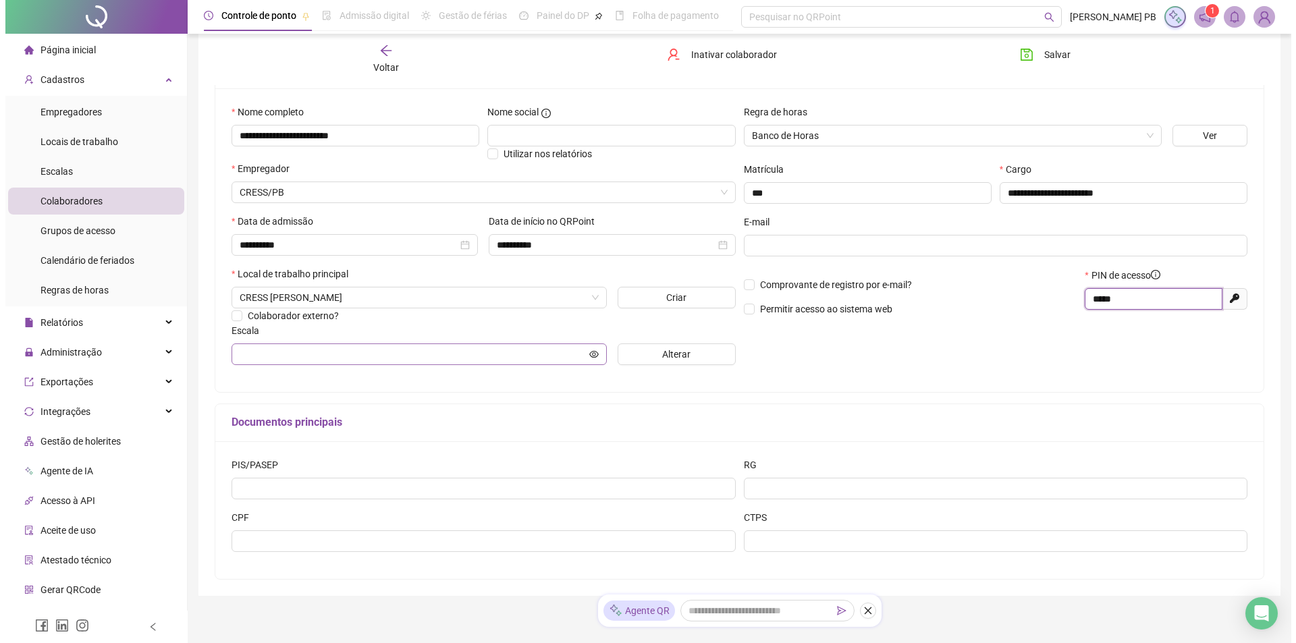
scroll to position [0, 0]
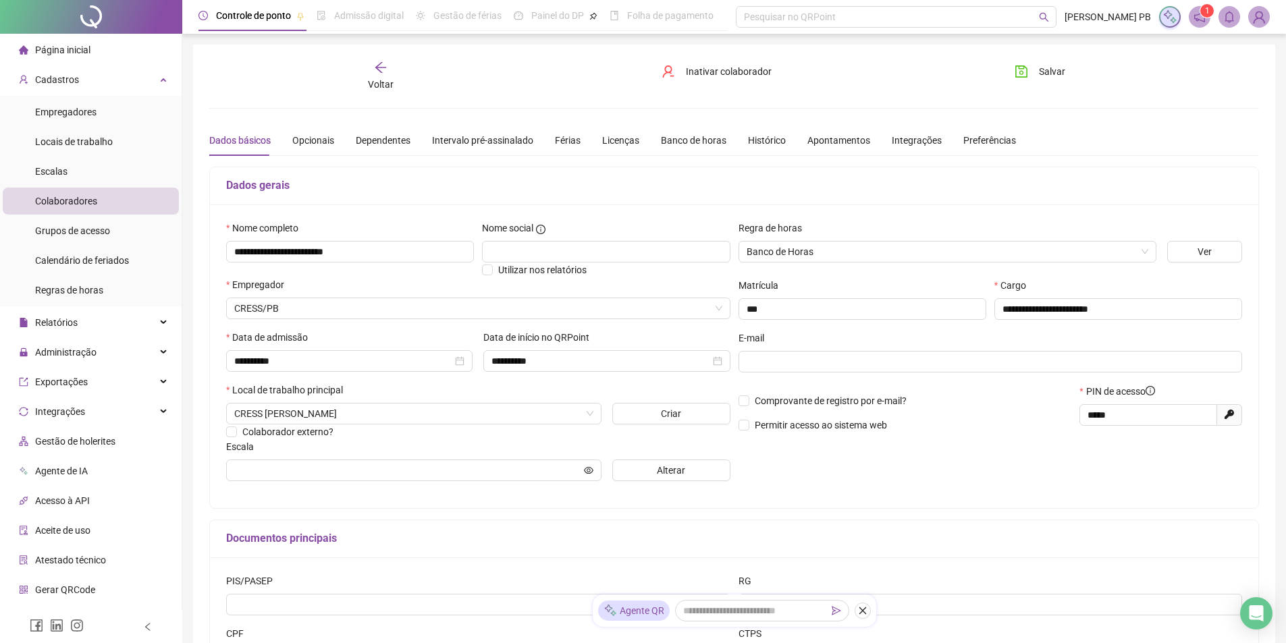
click at [67, 202] on span "Colaboradores" at bounding box center [66, 201] width 62 height 11
click at [58, 50] on span "Página inicial" at bounding box center [62, 50] width 55 height 11
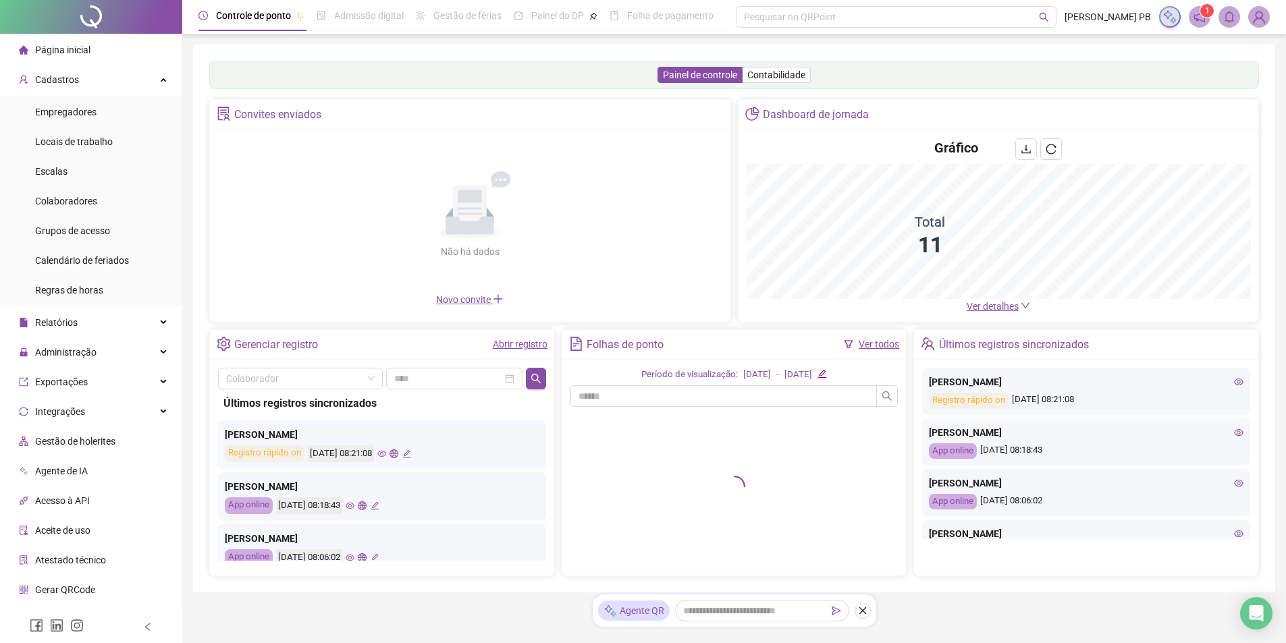
click at [1262, 14] on img at bounding box center [1259, 17] width 20 height 20
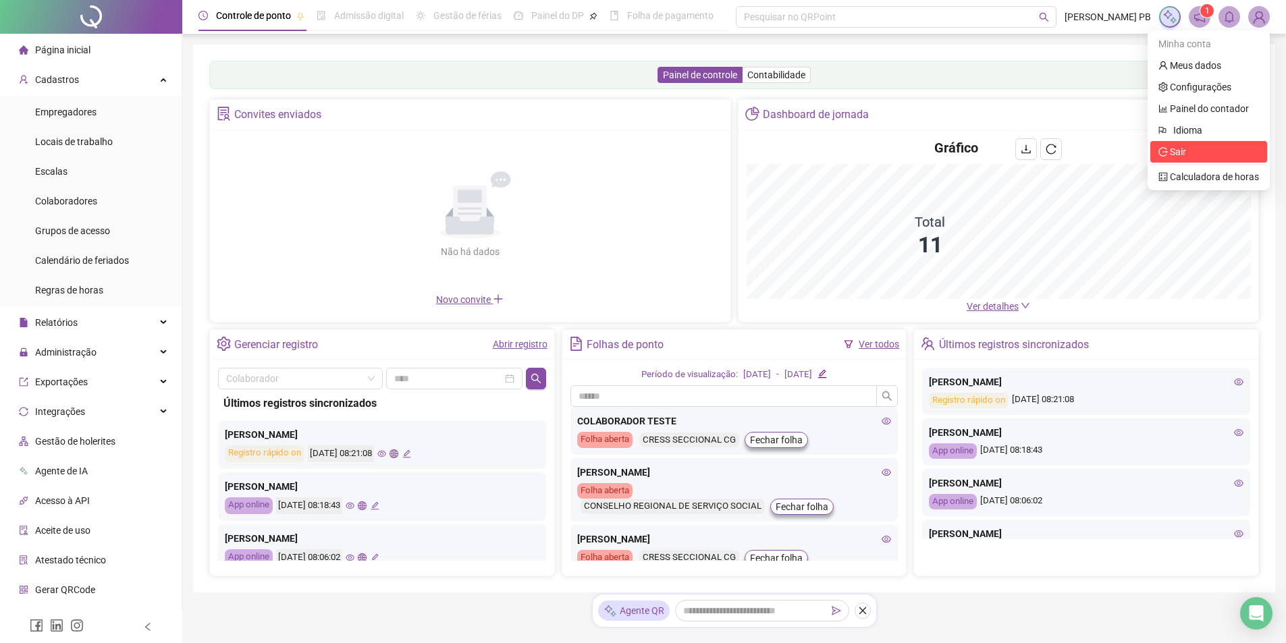
click at [1171, 153] on span "Sair" at bounding box center [1178, 151] width 16 height 11
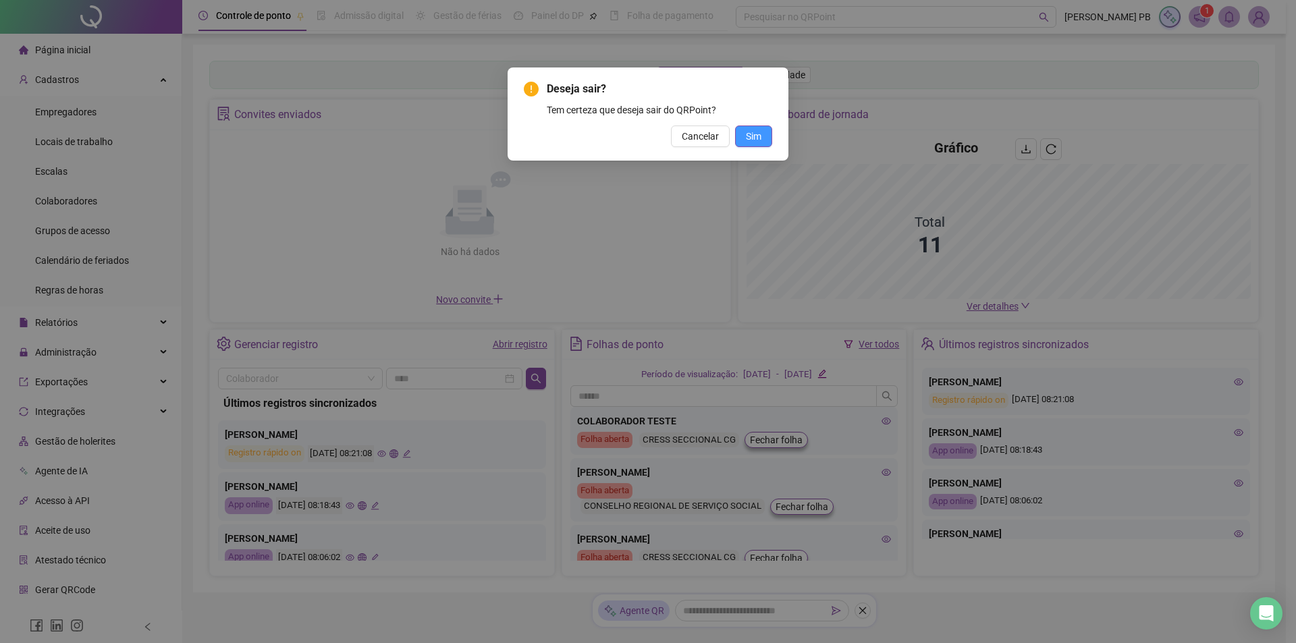
click at [751, 128] on button "Sim" at bounding box center [753, 137] width 37 height 22
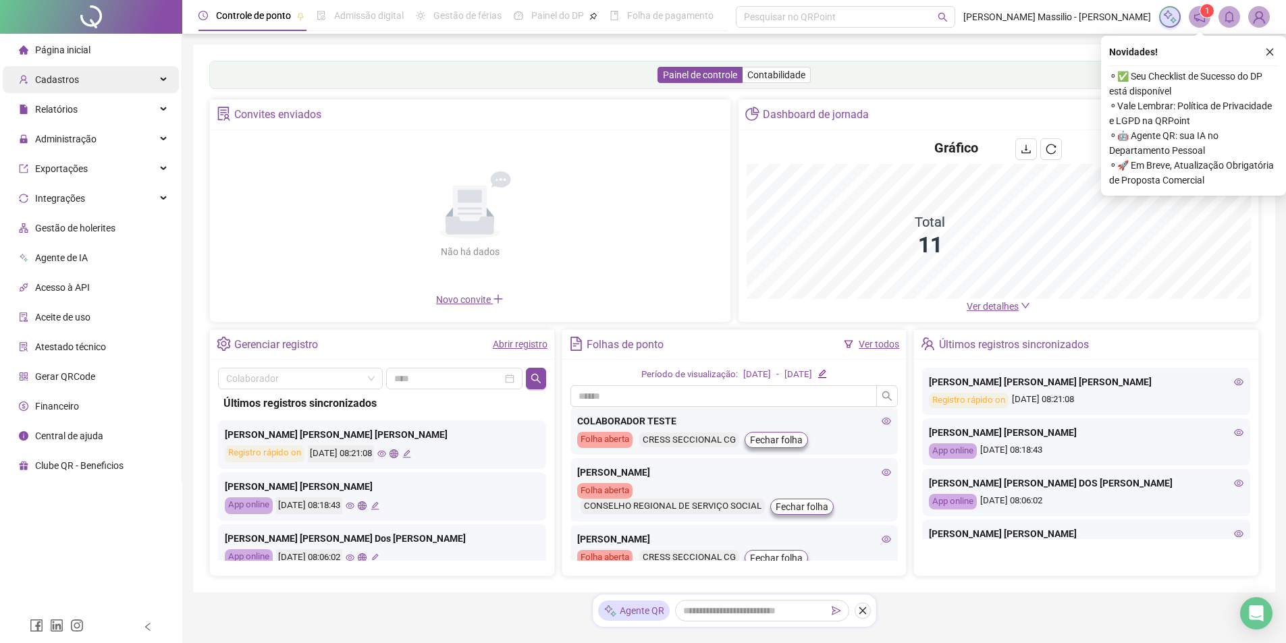
click at [70, 74] on span "Cadastros" at bounding box center [57, 79] width 44 height 11
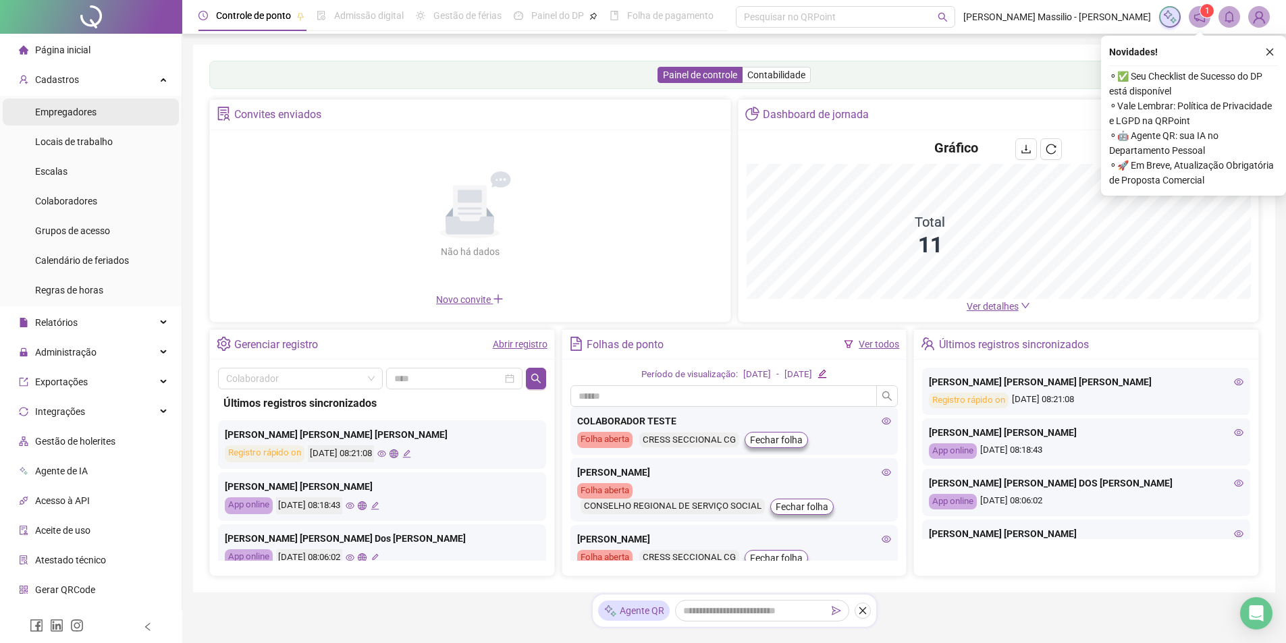
click at [77, 109] on span "Empregadores" at bounding box center [65, 112] width 61 height 11
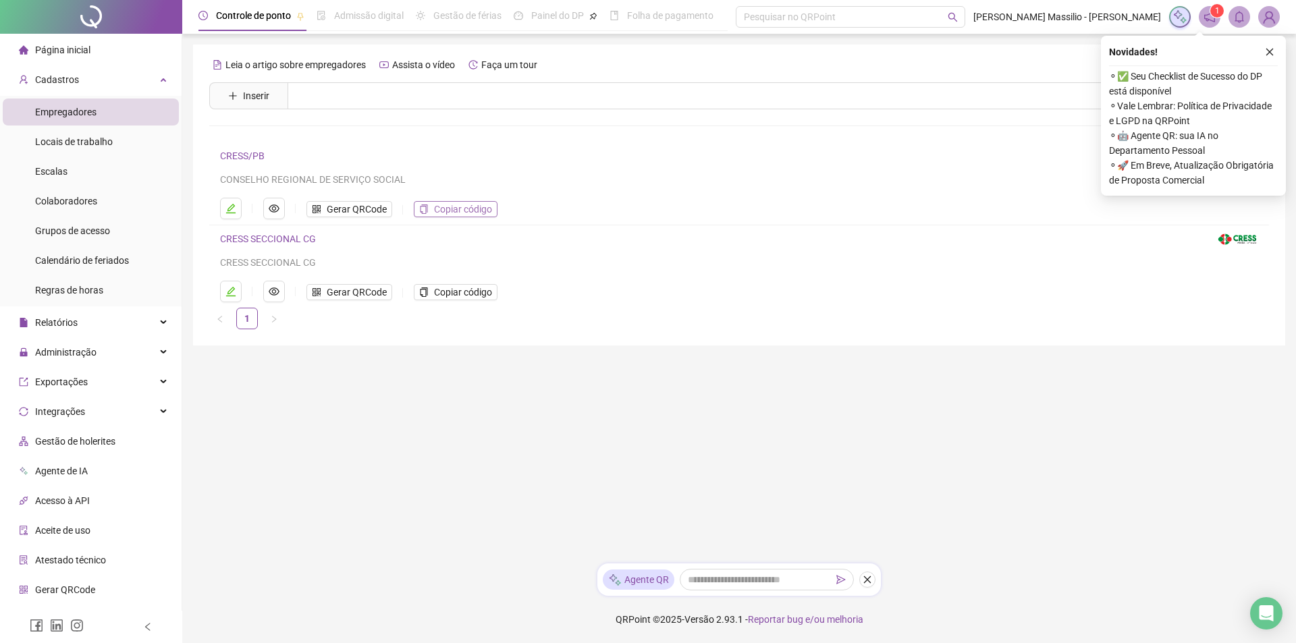
click at [473, 210] on span "Copiar código" at bounding box center [463, 209] width 58 height 15
